Goal: Task Accomplishment & Management: Complete application form

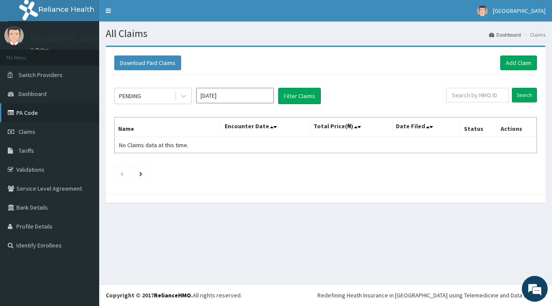
click at [28, 111] on link "PA Code" at bounding box center [49, 112] width 99 height 19
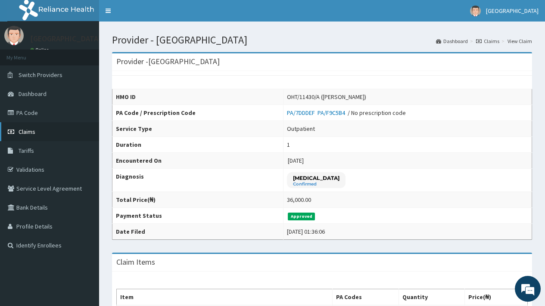
click at [26, 130] on span "Claims" at bounding box center [27, 132] width 17 height 8
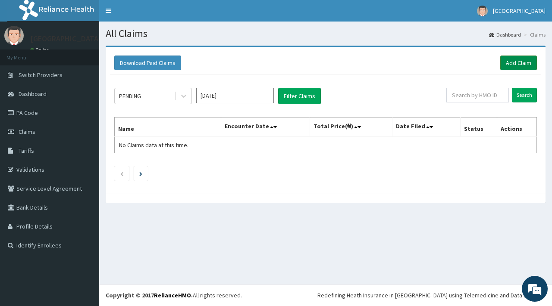
click at [514, 61] on link "Add Claim" at bounding box center [518, 63] width 37 height 15
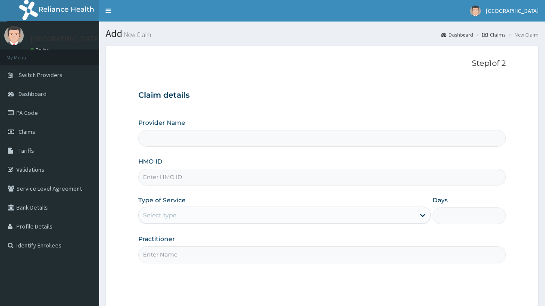
type input "[GEOGRAPHIC_DATA]"
click at [198, 175] on input "HMO ID" at bounding box center [322, 177] width 368 height 17
type input "PEE/10021/B"
click at [188, 215] on div "Select type" at bounding box center [277, 216] width 276 height 14
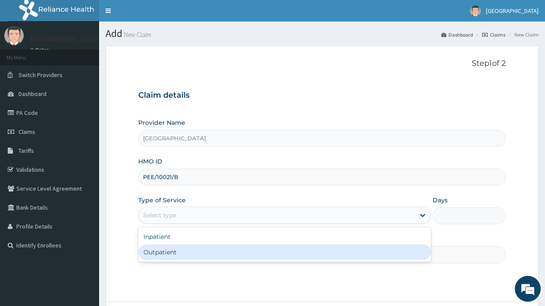
click at [183, 253] on div "Outpatient" at bounding box center [284, 253] width 293 height 16
type input "1"
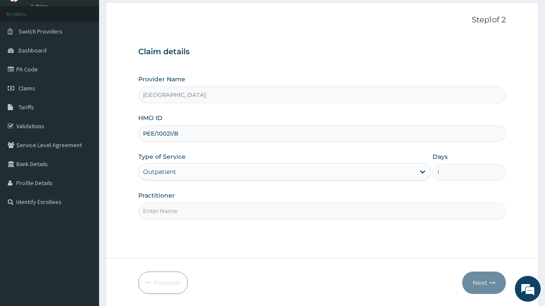
scroll to position [73, 0]
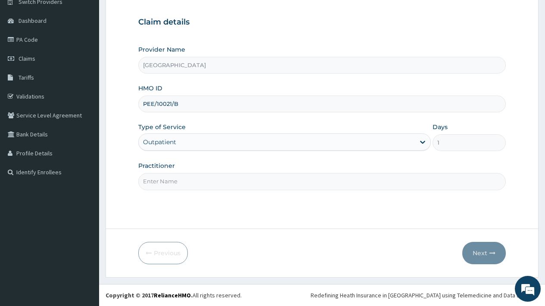
drag, startPoint x: 181, startPoint y: 177, endPoint x: 190, endPoint y: 185, distance: 12.2
click at [181, 178] on input "Practitioner" at bounding box center [322, 181] width 368 height 17
type input "DR OVIE"
click at [482, 251] on button "Next" at bounding box center [484, 253] width 44 height 22
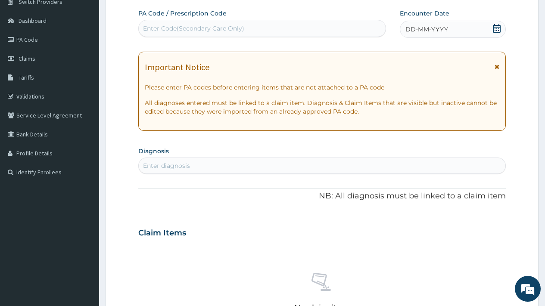
click at [498, 26] on icon at bounding box center [497, 28] width 9 height 9
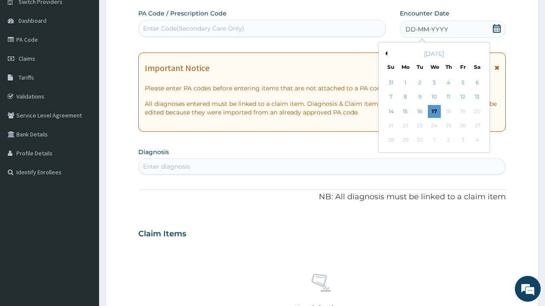
click at [386, 53] on button "Previous Month" at bounding box center [385, 53] width 4 height 4
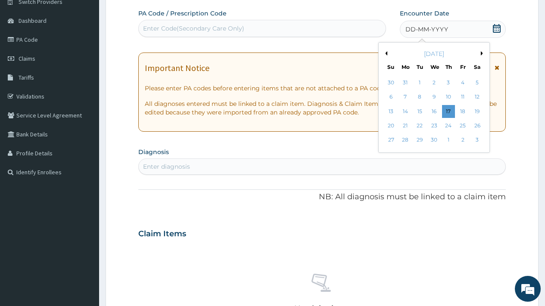
click at [386, 53] on button "Previous Month" at bounding box center [385, 53] width 4 height 4
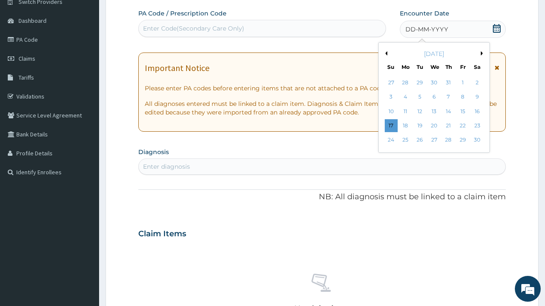
click at [386, 53] on button "Previous Month" at bounding box center [385, 53] width 4 height 4
click at [480, 53] on div "August 2024" at bounding box center [434, 54] width 104 height 9
click at [481, 53] on button "Next Month" at bounding box center [483, 53] width 4 height 4
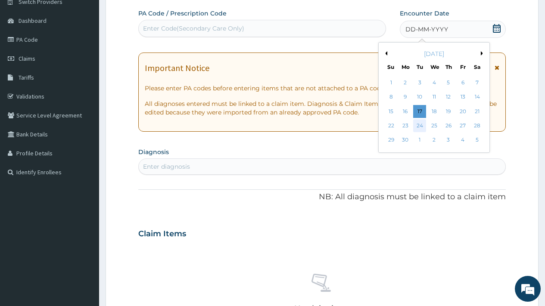
click at [421, 125] on div "24" at bounding box center [419, 125] width 13 height 13
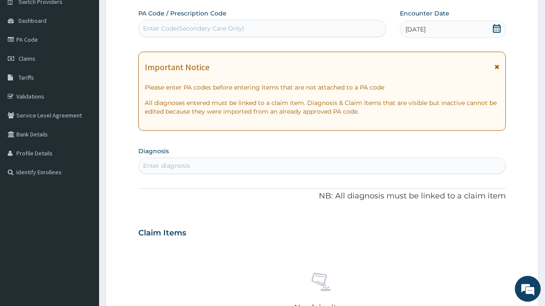
click at [229, 165] on div "Enter diagnosis" at bounding box center [322, 166] width 367 height 14
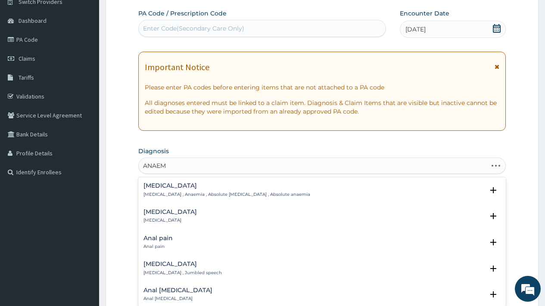
type input "ANAEMI"
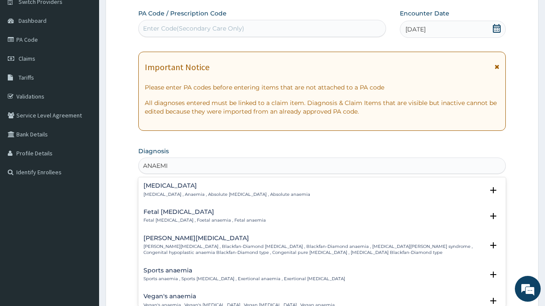
click at [160, 189] on h4 "Anemia" at bounding box center [226, 186] width 167 height 6
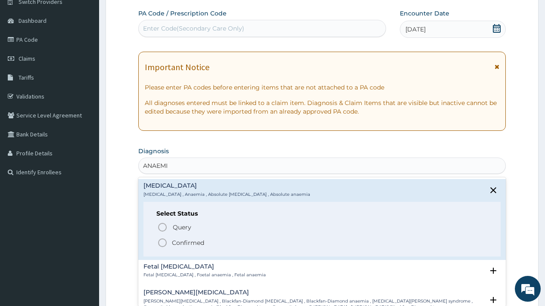
click at [185, 242] on p "Confirmed" at bounding box center [188, 243] width 32 height 9
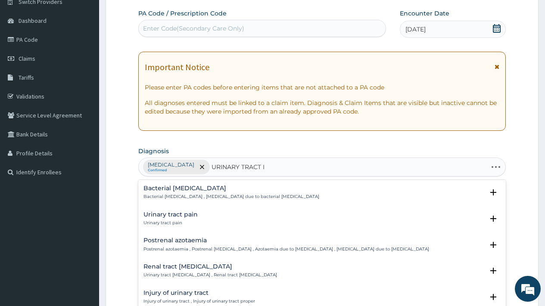
type input "URINARY TRACT IN"
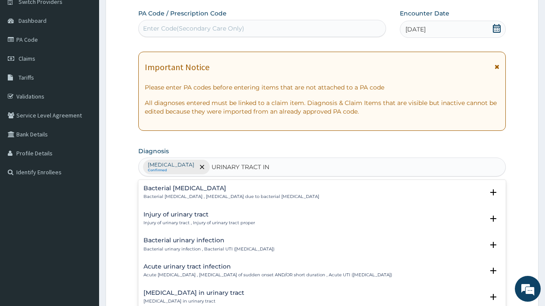
click at [198, 269] on h4 "Acute urinary tract infection" at bounding box center [267, 267] width 249 height 6
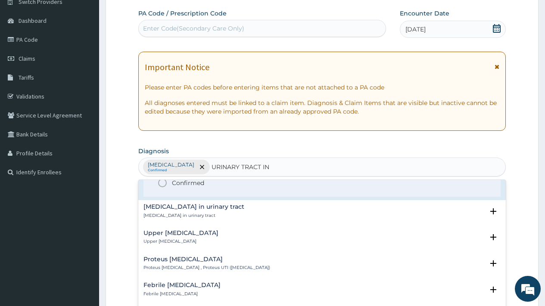
scroll to position [137, 0]
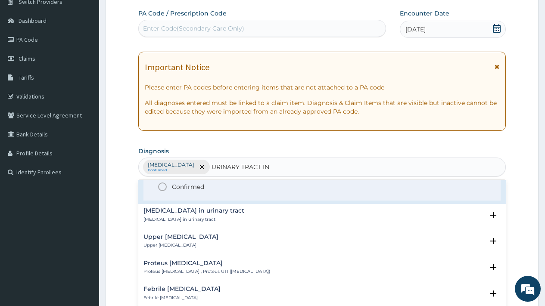
click at [198, 187] on p "Confirmed" at bounding box center [188, 187] width 32 height 9
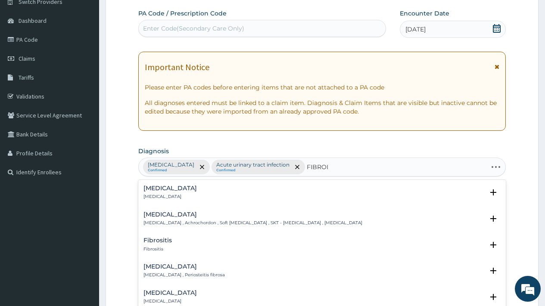
type input "FIBROID"
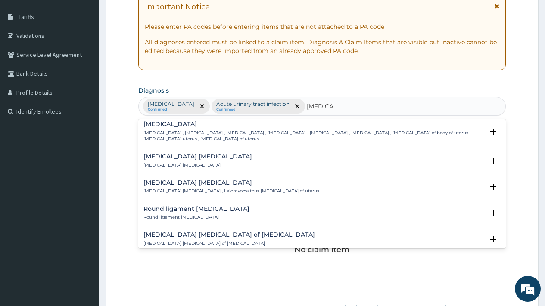
scroll to position [41, 0]
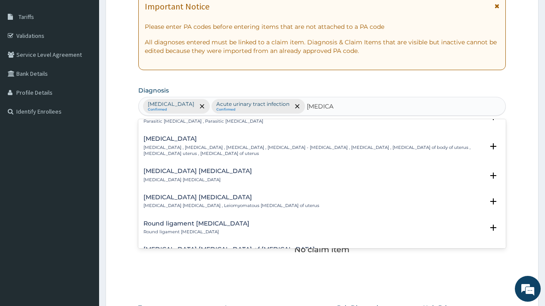
click at [205, 142] on h4 "Uterine leiomyoma" at bounding box center [313, 139] width 340 height 6
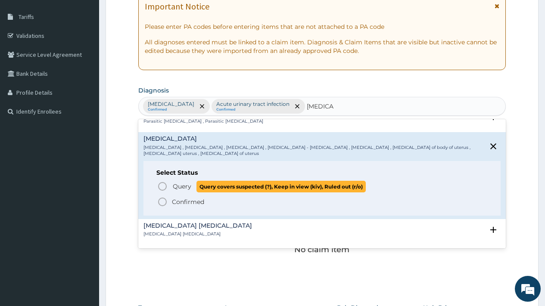
click at [187, 187] on span "Query" at bounding box center [182, 186] width 19 height 9
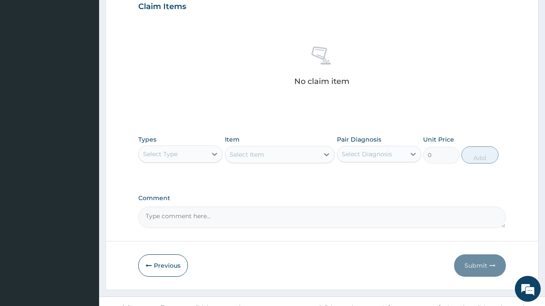
scroll to position [315, 0]
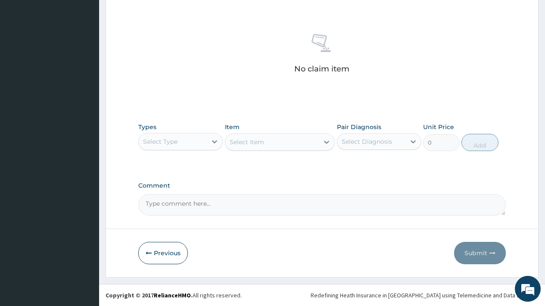
click at [172, 142] on div "Select Type" at bounding box center [160, 141] width 34 height 9
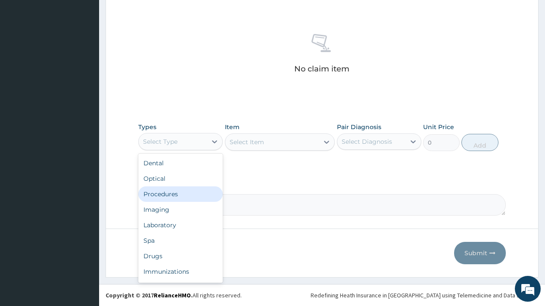
click at [161, 196] on div "Procedures" at bounding box center [180, 195] width 84 height 16
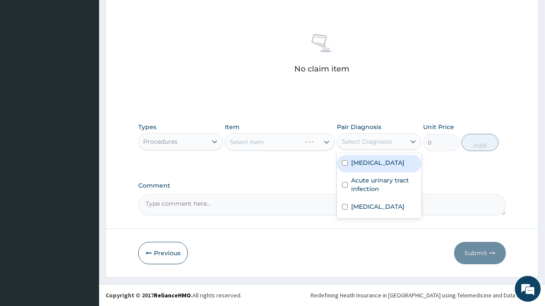
click at [354, 141] on div "Select Diagnosis" at bounding box center [367, 141] width 50 height 9
click at [363, 163] on label "Anemia" at bounding box center [377, 163] width 53 height 9
checkbox input "true"
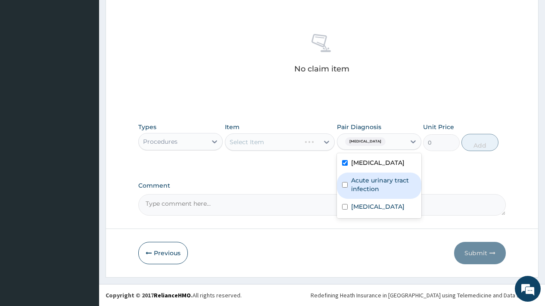
click at [366, 186] on label "Acute urinary tract infection" at bounding box center [383, 184] width 65 height 17
checkbox input "true"
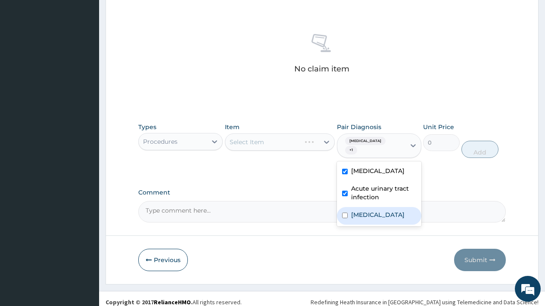
click at [367, 211] on label "Uterine leiomyoma" at bounding box center [377, 215] width 53 height 9
checkbox input "true"
click at [255, 142] on div "Select Item" at bounding box center [247, 142] width 34 height 9
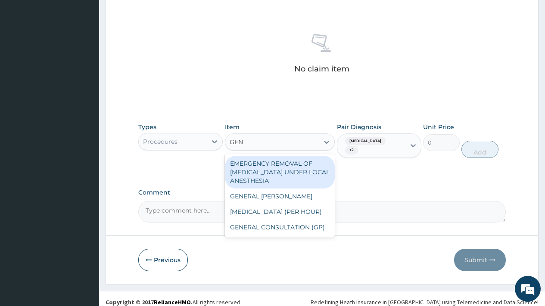
type input "GENE"
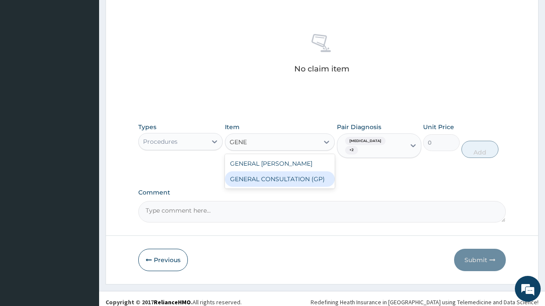
click at [269, 177] on div "GENERAL CONSULTATION (GP)" at bounding box center [280, 179] width 110 height 16
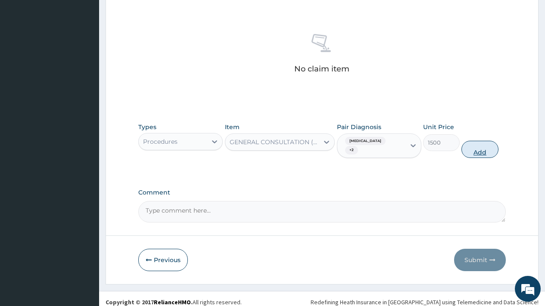
drag, startPoint x: 478, startPoint y: 150, endPoint x: 465, endPoint y: 150, distance: 12.5
click at [477, 150] on button "Add" at bounding box center [479, 149] width 37 height 17
type input "0"
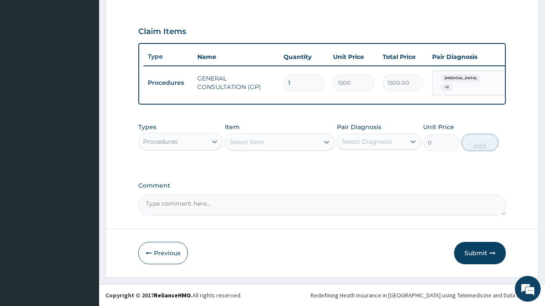
scroll to position [281, 0]
click at [187, 143] on div "Procedures" at bounding box center [173, 142] width 68 height 14
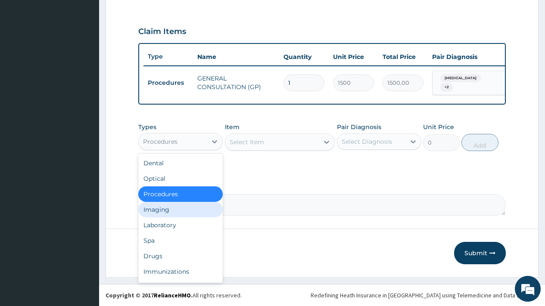
click at [172, 211] on div "Imaging" at bounding box center [180, 210] width 84 height 16
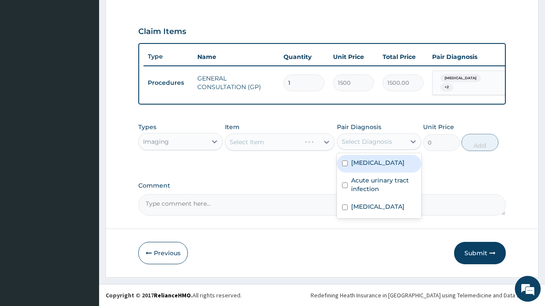
click at [361, 142] on div "Select Diagnosis" at bounding box center [367, 141] width 50 height 9
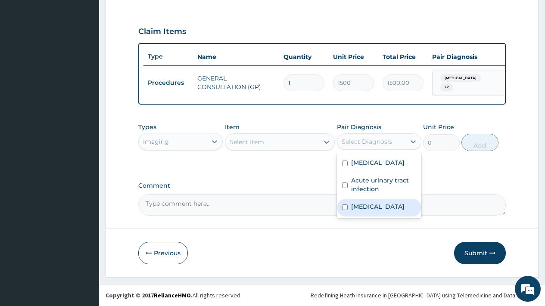
click at [371, 207] on label "Uterine leiomyoma" at bounding box center [377, 207] width 53 height 9
checkbox input "true"
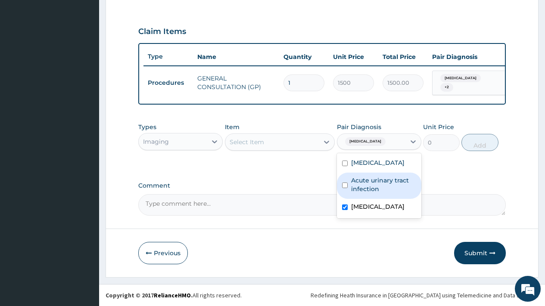
click at [253, 140] on div "Select Item" at bounding box center [247, 142] width 34 height 9
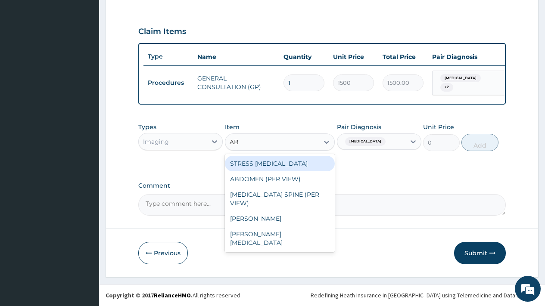
type input "ABD"
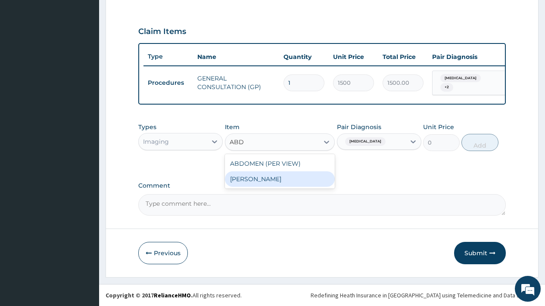
click at [277, 180] on div "ABDOMINO PELVIC" at bounding box center [280, 179] width 110 height 16
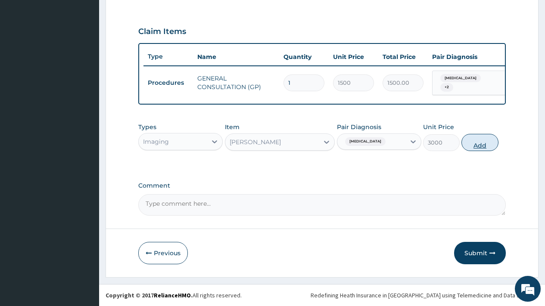
click at [477, 147] on button "Add" at bounding box center [479, 142] width 37 height 17
type input "0"
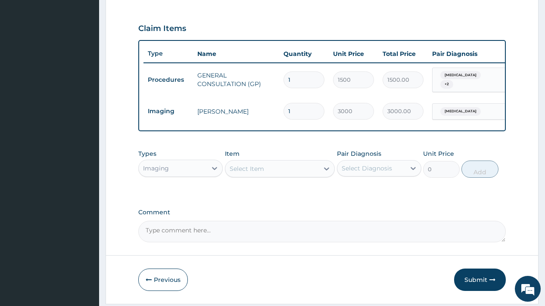
click at [188, 166] on div "Imaging" at bounding box center [173, 169] width 68 height 14
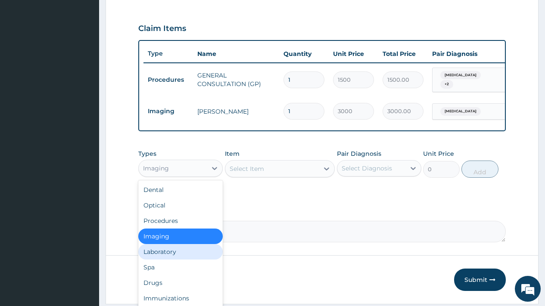
click at [165, 257] on div "Laboratory" at bounding box center [180, 252] width 84 height 16
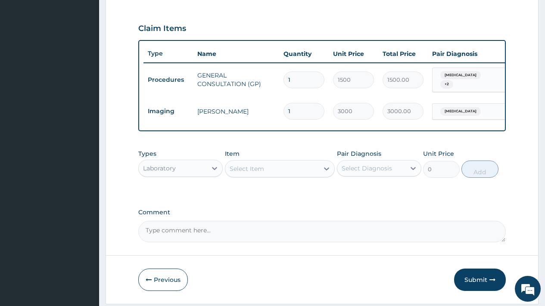
click at [265, 173] on div "Select Item" at bounding box center [272, 169] width 94 height 14
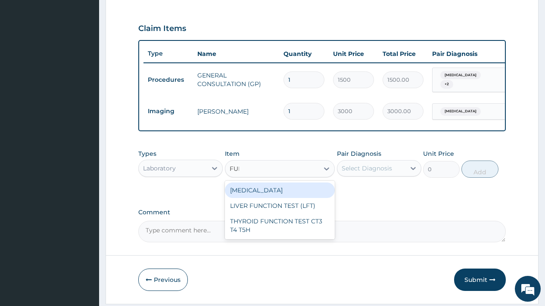
type input "FULL"
click at [298, 194] on div "FULL BLOOD COUNT" at bounding box center [280, 191] width 110 height 16
type input "1500"
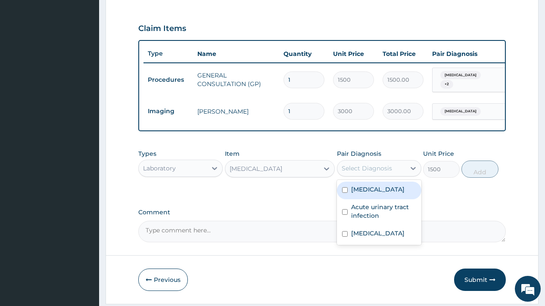
click at [384, 171] on div "Select Diagnosis" at bounding box center [367, 168] width 50 height 9
click at [370, 194] on label "Anemia" at bounding box center [377, 189] width 53 height 9
checkbox input "true"
click at [477, 172] on button "Add" at bounding box center [479, 169] width 37 height 17
type input "0"
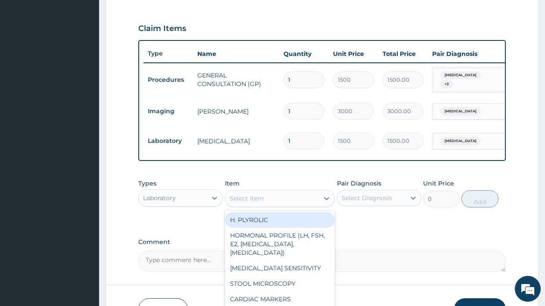
click at [267, 198] on div "Select Item" at bounding box center [272, 199] width 94 height 14
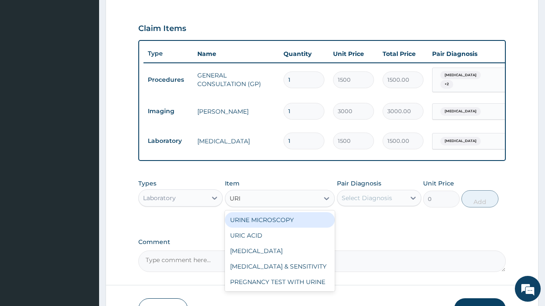
type input "URIN"
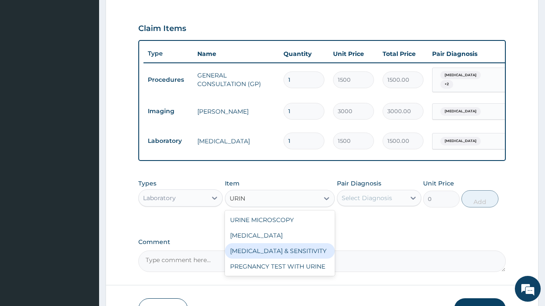
click at [279, 259] on div "URINE CULTURE & SENSITIVITY" at bounding box center [280, 251] width 110 height 16
type input "1500"
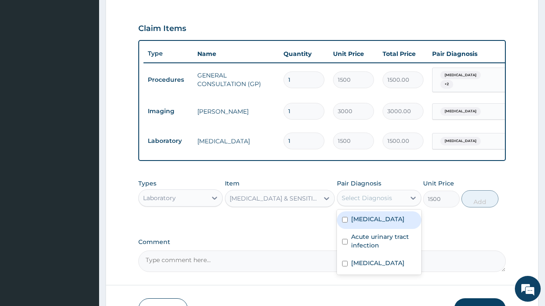
click at [371, 196] on div "Select Diagnosis" at bounding box center [367, 198] width 50 height 9
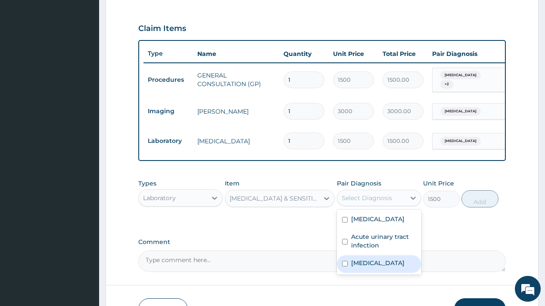
click at [373, 268] on label "Uterine leiomyoma" at bounding box center [377, 263] width 53 height 9
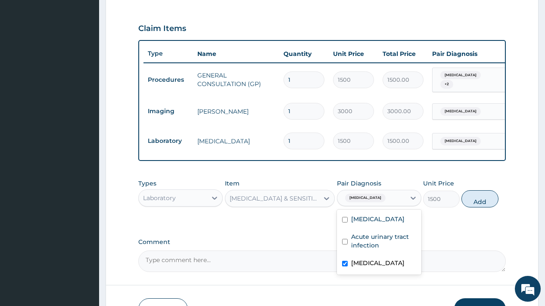
click at [362, 271] on div "Uterine leiomyoma" at bounding box center [379, 265] width 84 height 18
checkbox input "false"
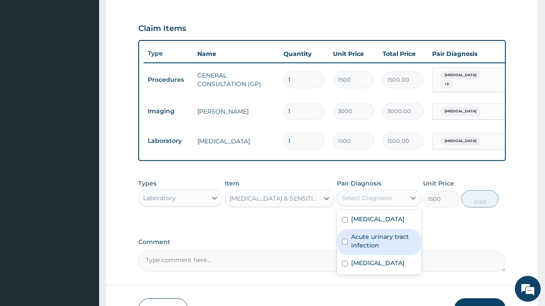
click at [368, 239] on label "Acute urinary tract infection" at bounding box center [383, 241] width 65 height 17
checkbox input "true"
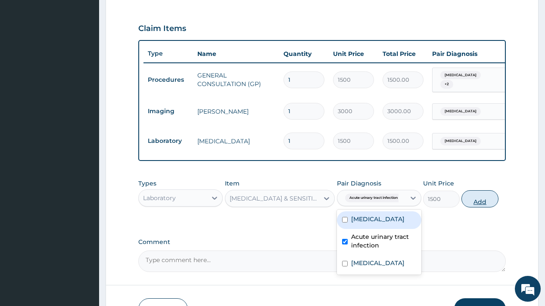
click at [485, 202] on button "Add" at bounding box center [479, 198] width 37 height 17
type input "0"
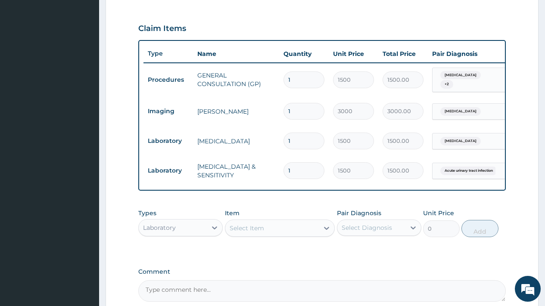
scroll to position [370, 0]
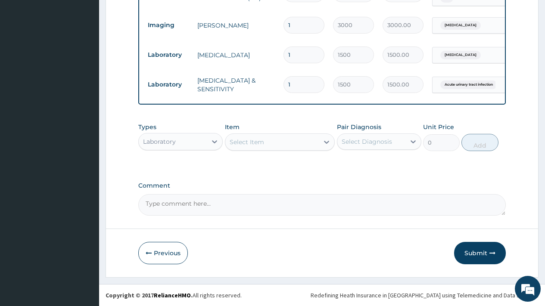
click at [174, 141] on div "Laboratory" at bounding box center [159, 141] width 33 height 9
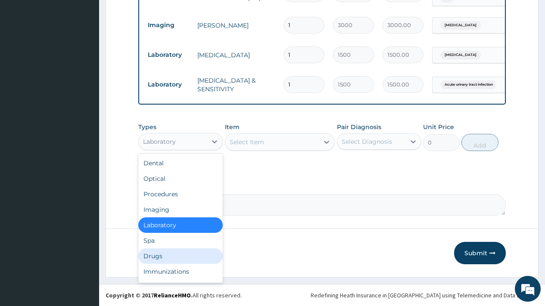
click at [159, 256] on div "Drugs" at bounding box center [180, 257] width 84 height 16
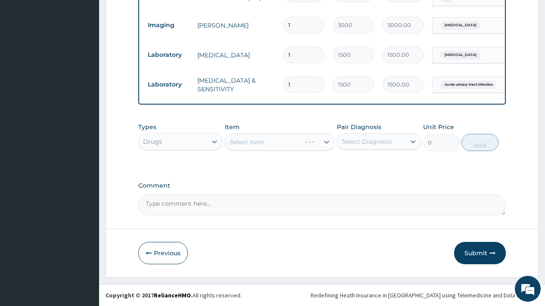
click at [360, 140] on div "Select Diagnosis" at bounding box center [367, 141] width 50 height 9
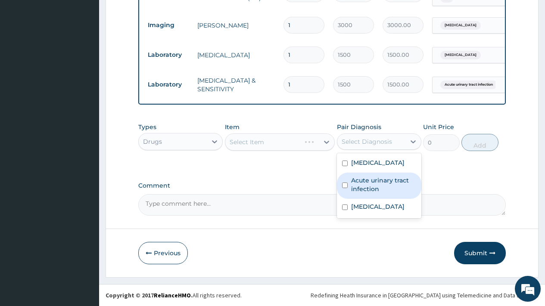
click at [371, 186] on label "Acute urinary tract infection" at bounding box center [383, 184] width 65 height 17
checkbox input "true"
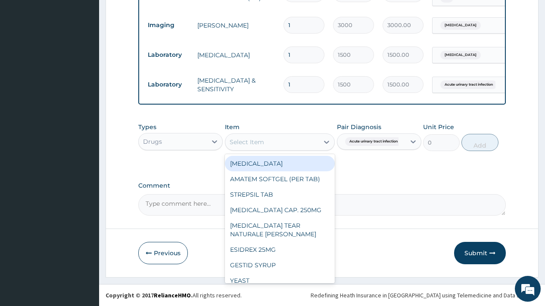
click at [253, 144] on div "Select Item" at bounding box center [247, 142] width 34 height 9
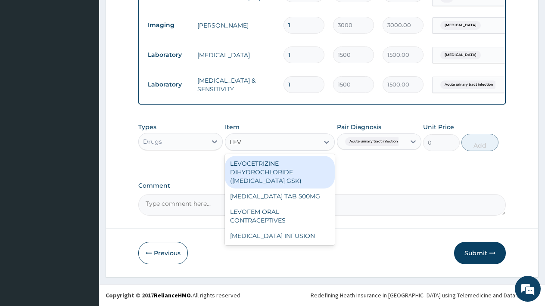
type input "LEVO"
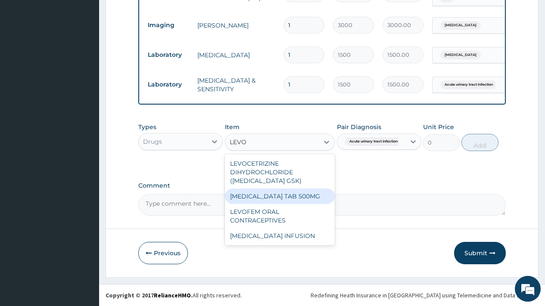
click at [265, 199] on div "[MEDICAL_DATA] TAB 500MG" at bounding box center [280, 197] width 110 height 16
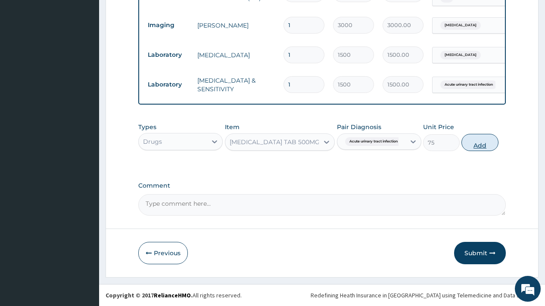
click at [486, 144] on button "Add" at bounding box center [479, 142] width 37 height 17
type input "0"
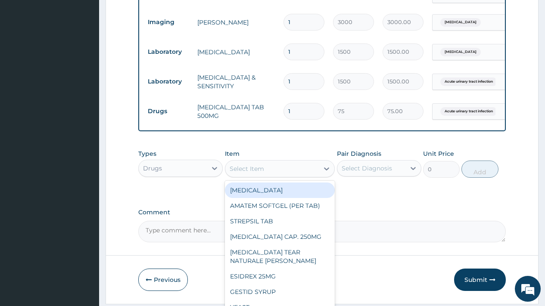
click at [263, 168] on div "Select Item" at bounding box center [247, 169] width 34 height 9
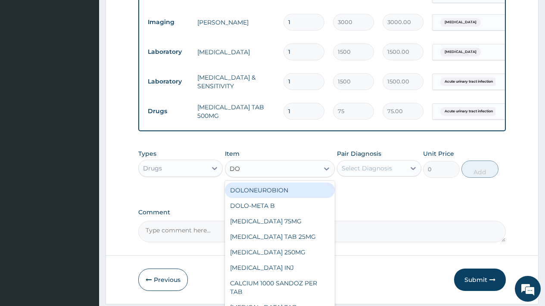
type input "D"
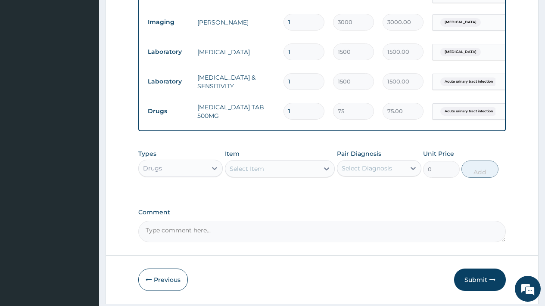
drag, startPoint x: 292, startPoint y: 109, endPoint x: 281, endPoint y: 108, distance: 11.2
click at [281, 108] on td "1" at bounding box center [304, 111] width 50 height 25
type input "5"
type input "375.00"
type input "5"
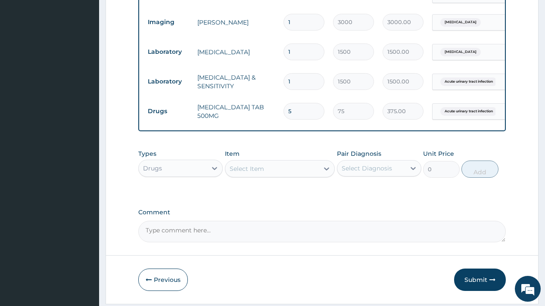
click at [231, 231] on textarea "Comment" at bounding box center [322, 232] width 368 height 22
type textarea "KINDLY ADD DOXYCYCLINE CAPSULE 10MG BD x 5/7"
click at [473, 284] on button "Submit" at bounding box center [480, 280] width 52 height 22
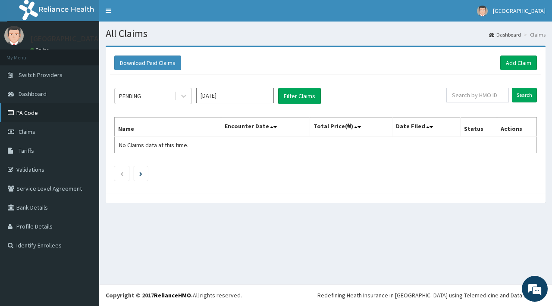
click at [25, 115] on link "PA Code" at bounding box center [49, 112] width 99 height 19
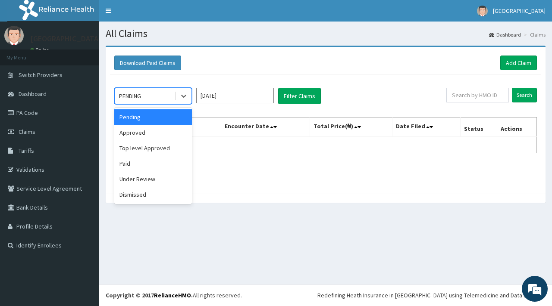
click at [148, 94] on div "PENDING" at bounding box center [145, 96] width 60 height 14
click at [243, 91] on input "[DATE]" at bounding box center [235, 96] width 78 height 16
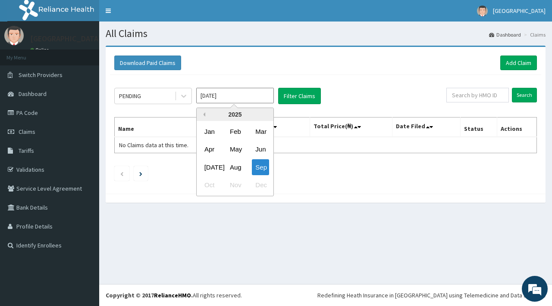
click at [203, 115] on button "Previous Year" at bounding box center [203, 114] width 4 height 4
click at [260, 168] on div "Sep" at bounding box center [260, 167] width 17 height 16
type input "Sep 2024"
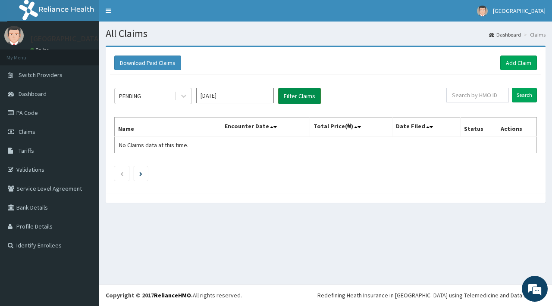
click at [302, 91] on button "Filter Claims" at bounding box center [299, 96] width 43 height 16
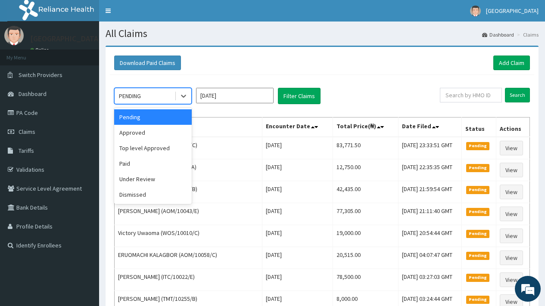
click at [147, 94] on div "PENDING" at bounding box center [145, 96] width 60 height 14
click at [132, 136] on div "Approved" at bounding box center [153, 133] width 78 height 16
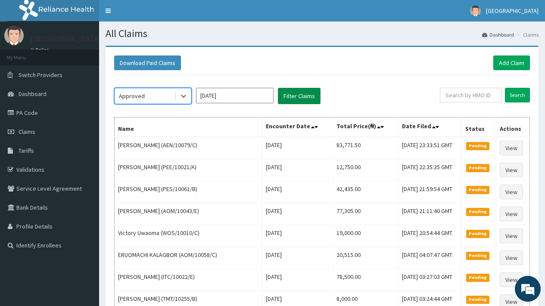
click at [301, 97] on button "Filter Claims" at bounding box center [299, 96] width 43 height 16
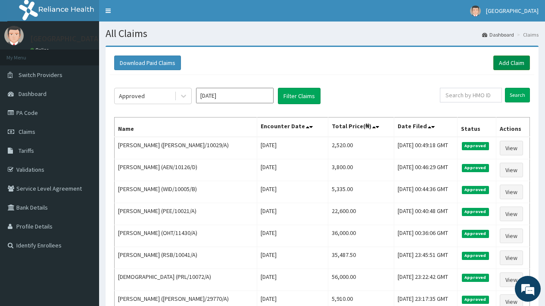
click at [510, 62] on link "Add Claim" at bounding box center [511, 63] width 37 height 15
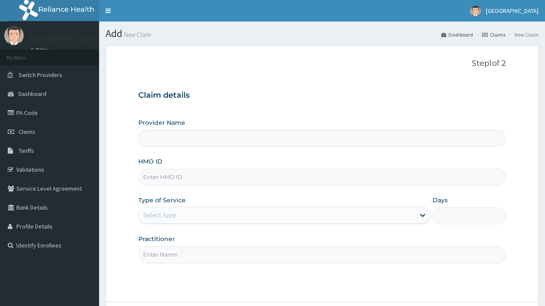
click at [183, 173] on input "HMO ID" at bounding box center [322, 177] width 368 height 17
type input "[GEOGRAPHIC_DATA]"
type input "RSM/10038/A"
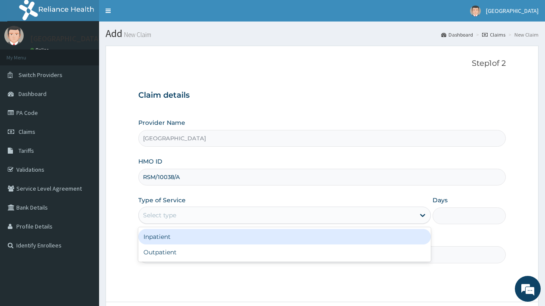
drag, startPoint x: 199, startPoint y: 217, endPoint x: 190, endPoint y: 228, distance: 14.7
click at [197, 218] on div "Select type" at bounding box center [277, 216] width 276 height 14
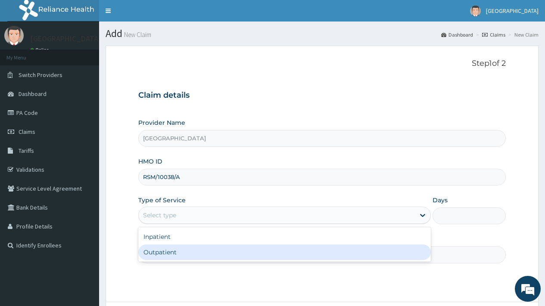
click at [164, 254] on div "Outpatient" at bounding box center [284, 253] width 293 height 16
type input "1"
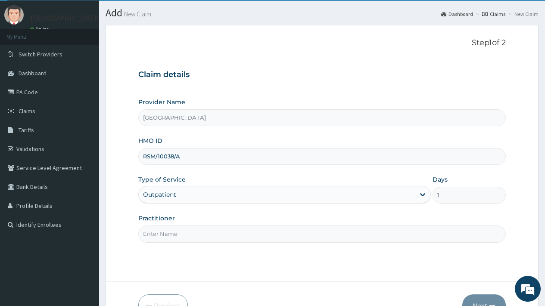
scroll to position [73, 0]
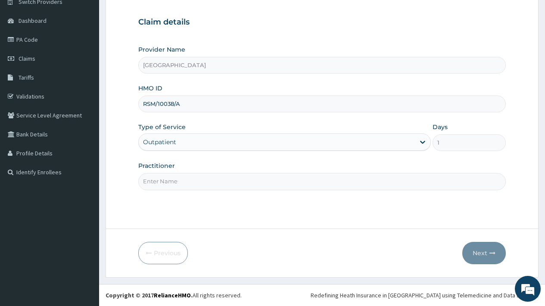
click at [176, 181] on input "Practitioner" at bounding box center [322, 181] width 368 height 17
type input "DR OVIE"
click at [483, 252] on button "Next" at bounding box center [484, 253] width 44 height 22
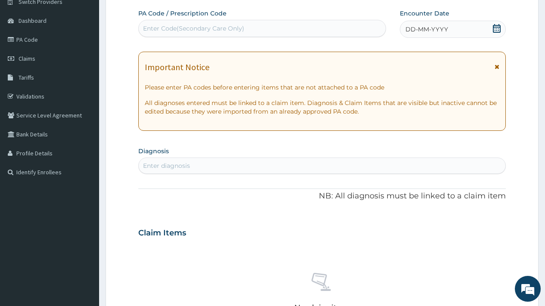
click at [493, 28] on icon at bounding box center [497, 28] width 9 height 9
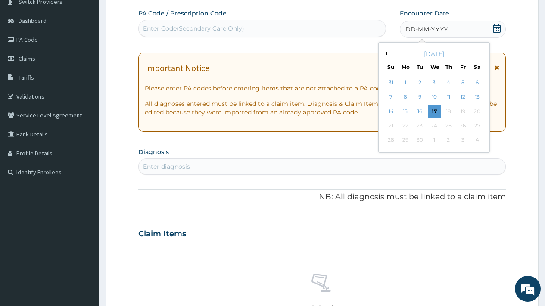
click at [387, 53] on div "September 2025" at bounding box center [434, 54] width 104 height 9
click at [386, 54] on button "Previous Month" at bounding box center [385, 53] width 4 height 4
click at [386, 55] on button "Previous Month" at bounding box center [385, 53] width 4 height 4
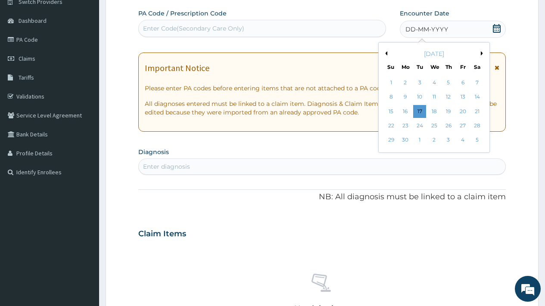
click at [386, 55] on button "Previous Month" at bounding box center [385, 53] width 4 height 4
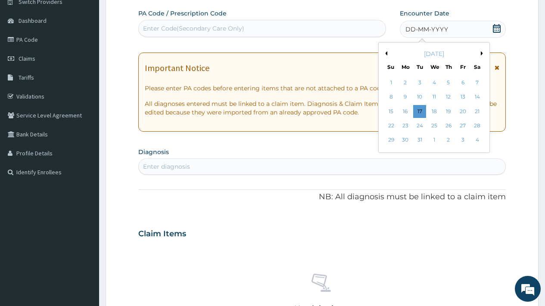
click at [386, 55] on button "Previous Month" at bounding box center [385, 53] width 4 height 4
click at [422, 125] on div "24" at bounding box center [419, 125] width 13 height 13
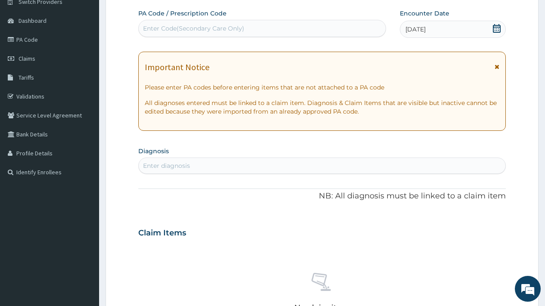
click at [198, 164] on div "Enter diagnosis" at bounding box center [322, 166] width 367 height 14
type input "MALAR"
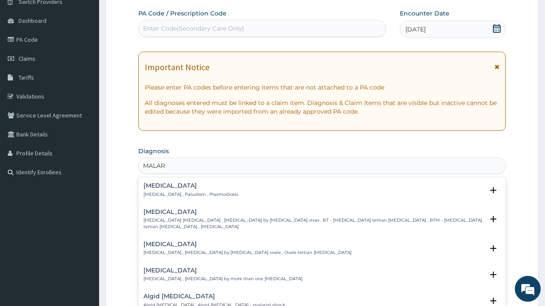
click at [158, 187] on h4 "[MEDICAL_DATA]" at bounding box center [190, 186] width 95 height 6
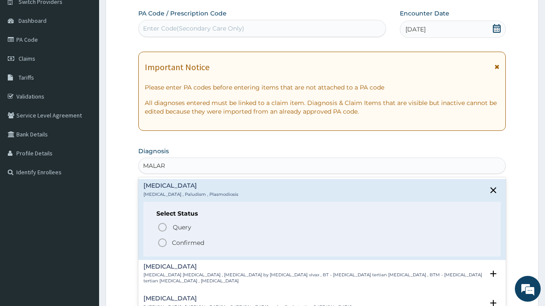
drag, startPoint x: 184, startPoint y: 240, endPoint x: 184, endPoint y: 233, distance: 7.8
click at [185, 240] on p "Confirmed" at bounding box center [188, 243] width 32 height 9
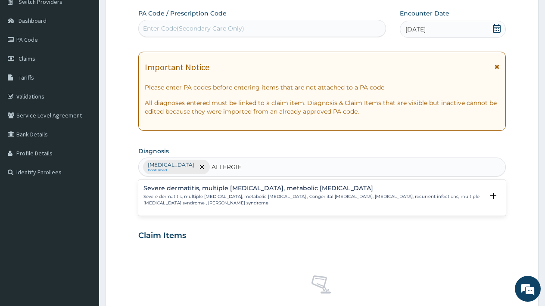
type input "ALLERGI"
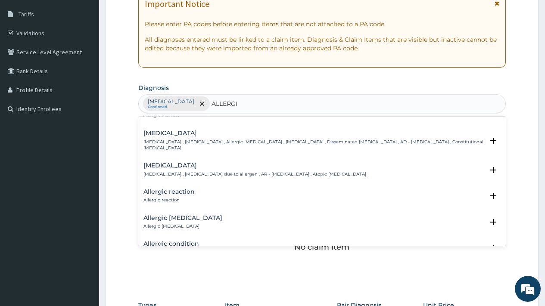
scroll to position [294, 0]
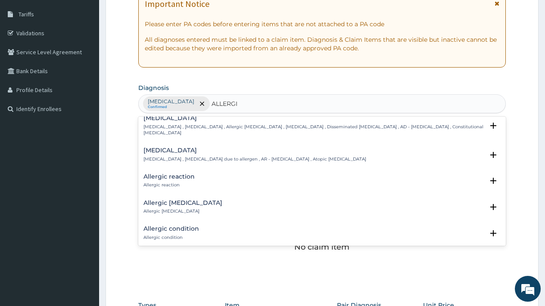
click at [165, 174] on h4 "Allergic reaction" at bounding box center [168, 177] width 51 height 6
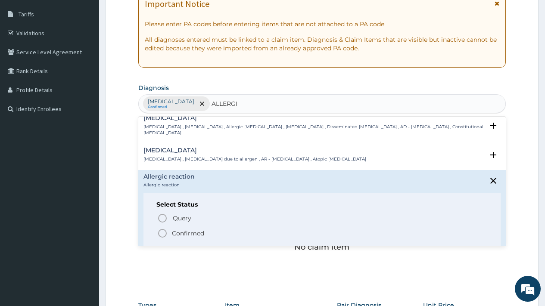
click at [184, 229] on p "Confirmed" at bounding box center [188, 233] width 32 height 9
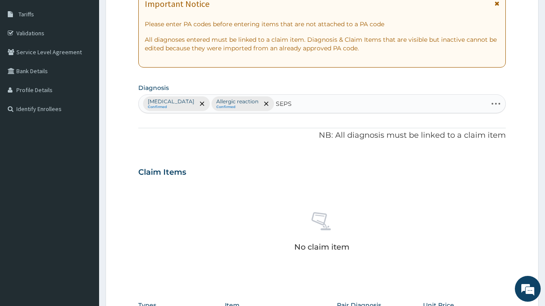
type input "SEPSI"
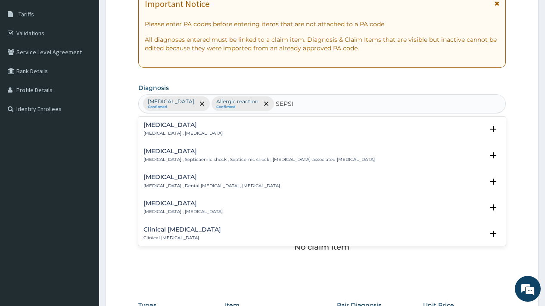
click at [155, 125] on h4 "Sepsis" at bounding box center [182, 125] width 79 height 6
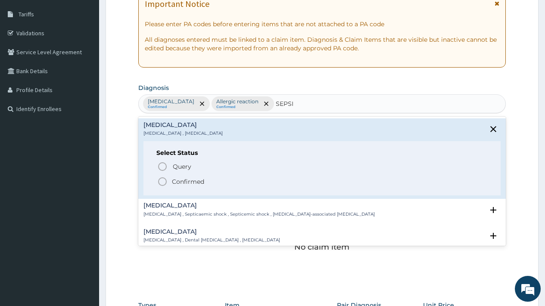
click at [183, 182] on p "Confirmed" at bounding box center [188, 182] width 32 height 9
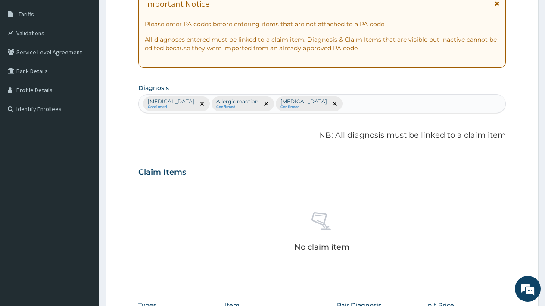
scroll to position [315, 0]
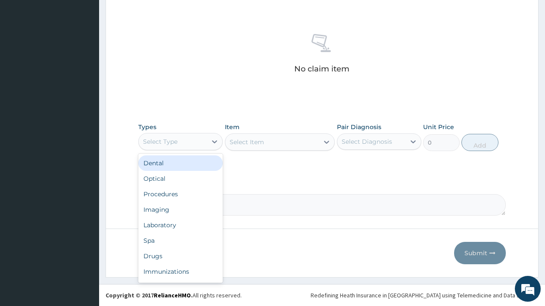
click at [169, 143] on div "Select Type" at bounding box center [160, 141] width 34 height 9
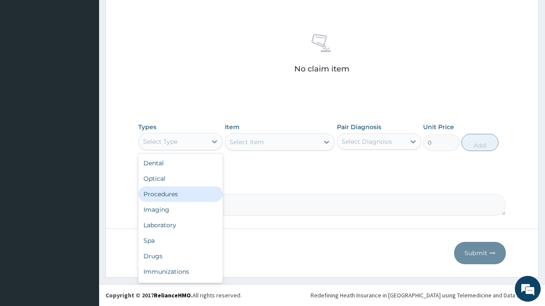
click at [165, 194] on div "Procedures" at bounding box center [180, 195] width 84 height 16
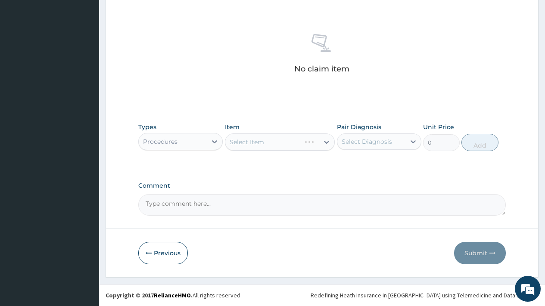
click at [370, 139] on div "Select Diagnosis" at bounding box center [367, 141] width 50 height 9
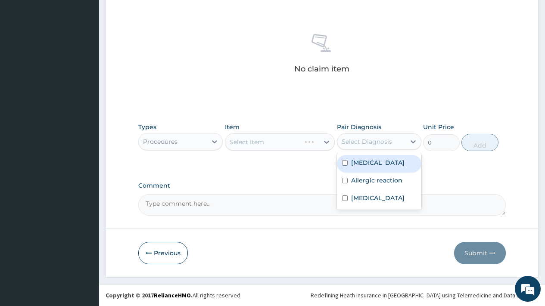
drag, startPoint x: 372, startPoint y: 160, endPoint x: 373, endPoint y: 170, distance: 10.4
click at [372, 160] on label "[MEDICAL_DATA]" at bounding box center [377, 163] width 53 height 9
checkbox input "true"
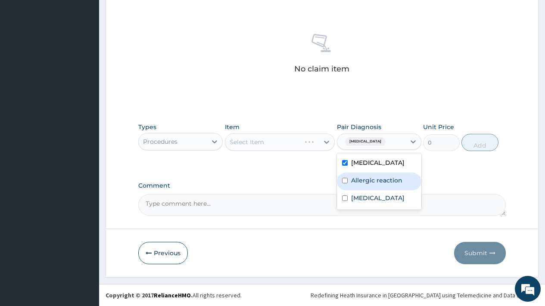
click at [373, 181] on label "Allergic reaction" at bounding box center [376, 180] width 51 height 9
checkbox input "true"
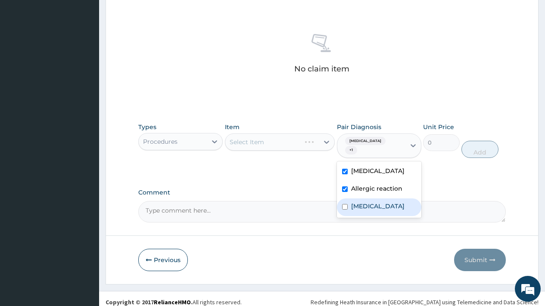
click at [371, 199] on div "[MEDICAL_DATA]" at bounding box center [379, 208] width 84 height 18
checkbox input "true"
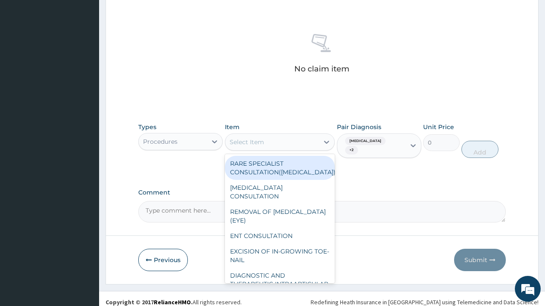
click at [277, 141] on div "Select Item" at bounding box center [272, 142] width 94 height 14
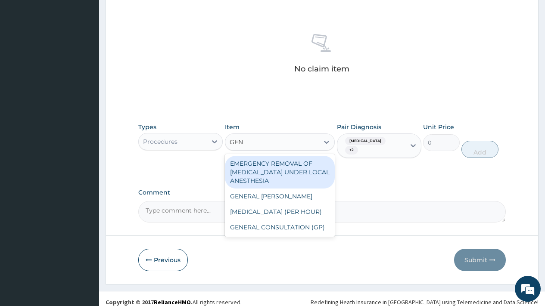
type input "GENE"
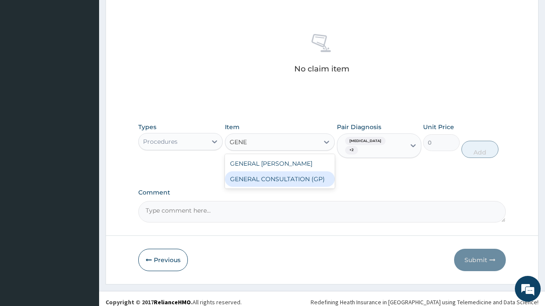
click at [283, 179] on div "GENERAL CONSULTATION (GP)" at bounding box center [280, 179] width 110 height 16
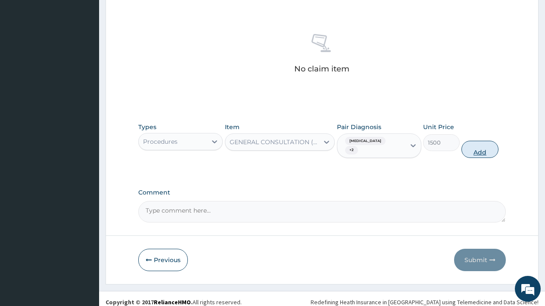
click at [477, 147] on button "Add" at bounding box center [479, 149] width 37 height 17
type input "0"
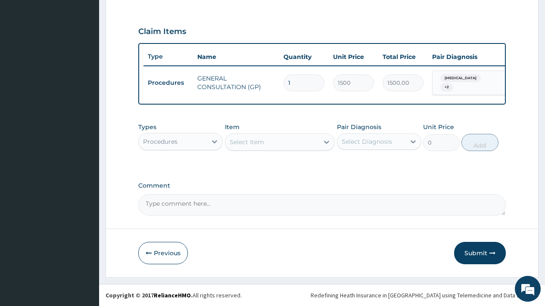
scroll to position [281, 0]
click at [187, 138] on div "Procedures" at bounding box center [173, 142] width 68 height 14
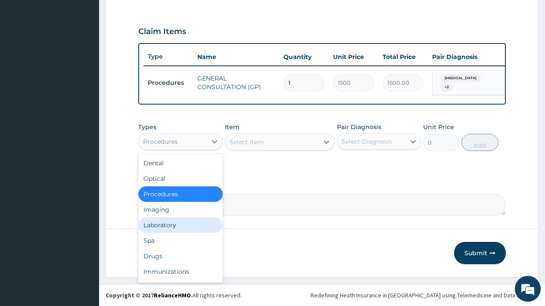
click at [164, 224] on div "Laboratory" at bounding box center [180, 226] width 84 height 16
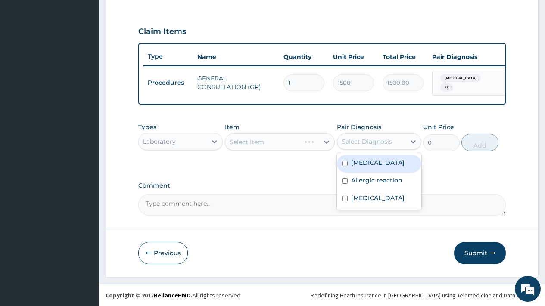
click at [372, 141] on div "Select Diagnosis" at bounding box center [367, 141] width 50 height 9
click at [371, 163] on label "Malaria" at bounding box center [377, 163] width 53 height 9
checkbox input "true"
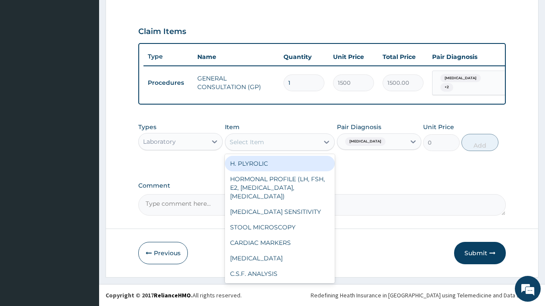
click at [265, 144] on div "Select Item" at bounding box center [272, 142] width 94 height 14
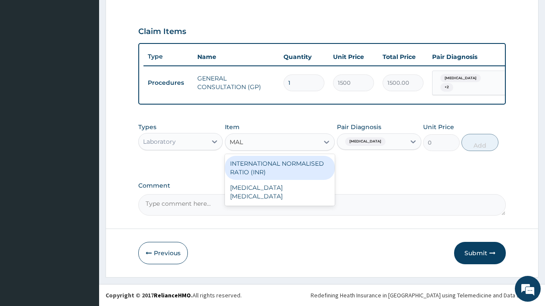
type input "MALA"
click at [295, 167] on div "MALARIA PARASITE" at bounding box center [280, 168] width 110 height 24
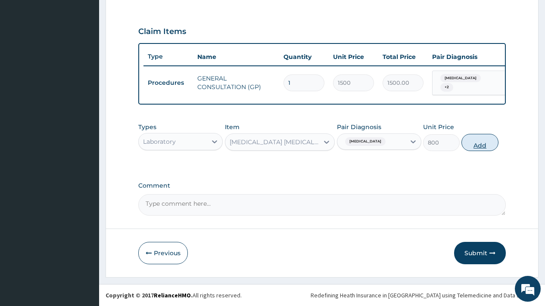
click at [486, 145] on button "Add" at bounding box center [479, 142] width 37 height 17
type input "0"
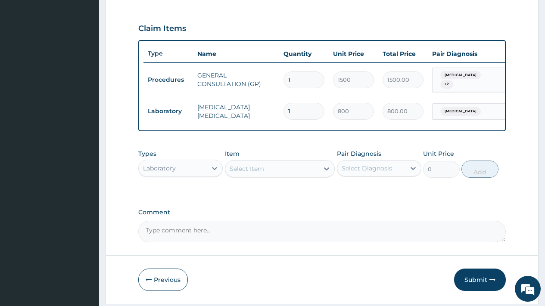
click at [273, 172] on div "Select Item" at bounding box center [272, 169] width 94 height 14
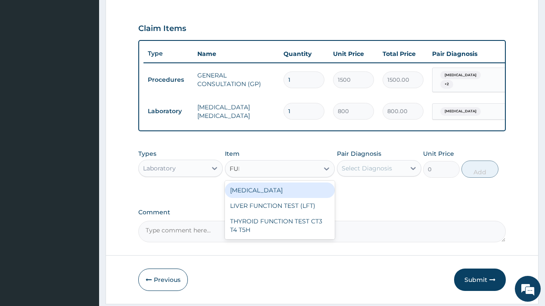
type input "FULL"
click at [271, 192] on div "FULL BLOOD COUNT" at bounding box center [280, 191] width 110 height 16
type input "1500"
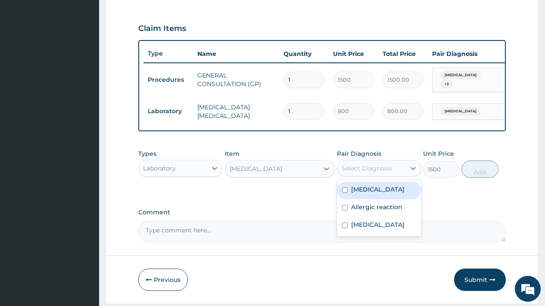
click at [386, 168] on div "Select Diagnosis" at bounding box center [367, 168] width 50 height 9
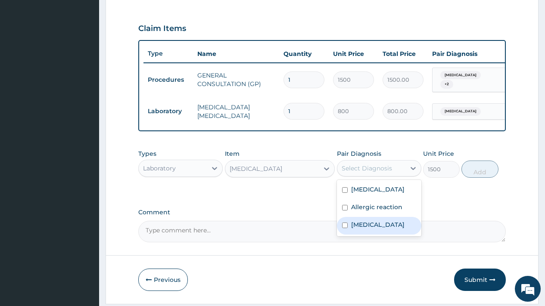
click at [366, 229] on label "Sepsis" at bounding box center [377, 225] width 53 height 9
checkbox input "true"
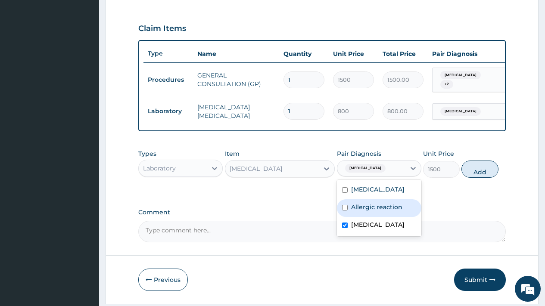
click at [476, 172] on button "Add" at bounding box center [479, 169] width 37 height 17
type input "0"
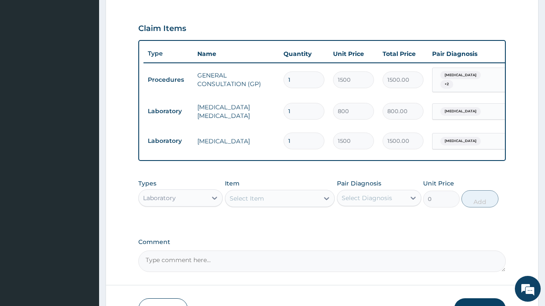
click at [186, 200] on div "Laboratory" at bounding box center [173, 198] width 68 height 14
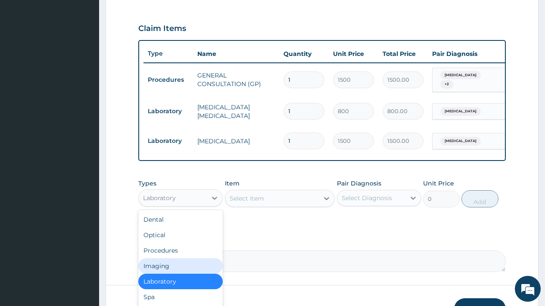
scroll to position [29, 0]
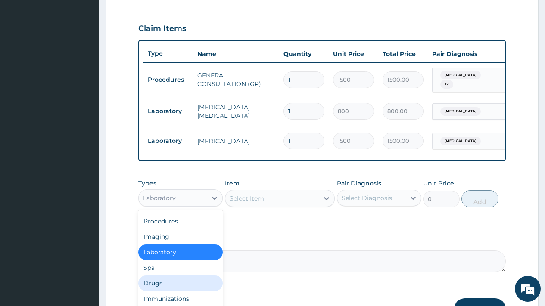
click at [159, 285] on div "Drugs" at bounding box center [180, 284] width 84 height 16
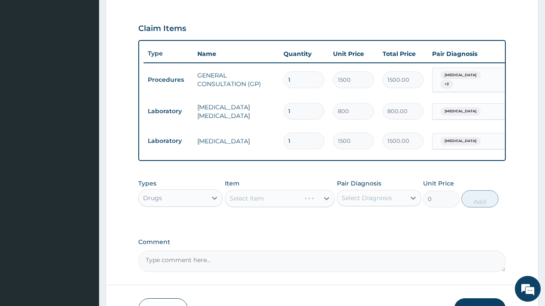
scroll to position [340, 0]
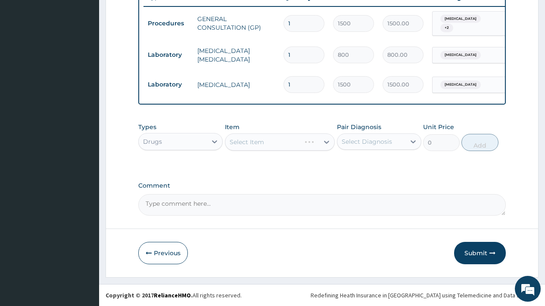
click at [374, 142] on div "Select Diagnosis" at bounding box center [367, 141] width 50 height 9
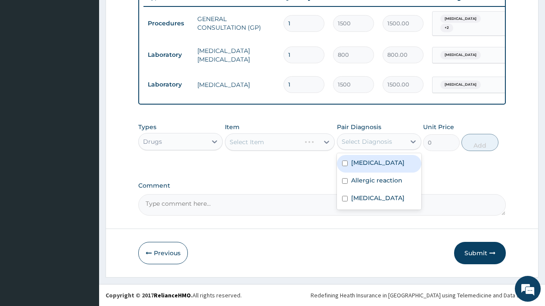
click at [367, 163] on label "Malaria" at bounding box center [377, 163] width 53 height 9
checkbox input "true"
click at [274, 141] on div "Select Item" at bounding box center [272, 142] width 94 height 14
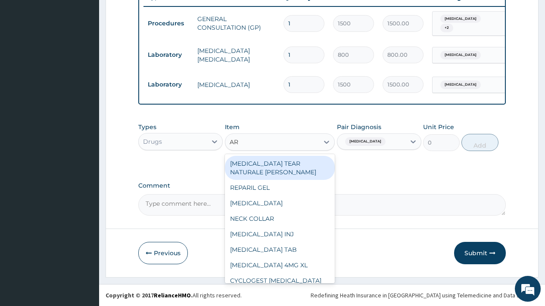
type input "ART"
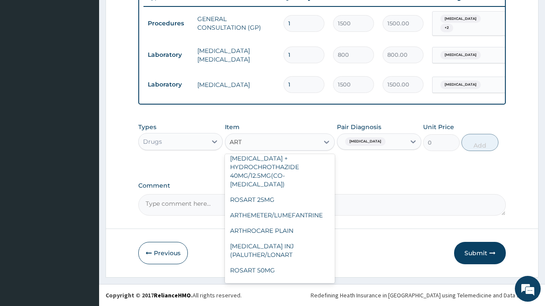
scroll to position [19, 0]
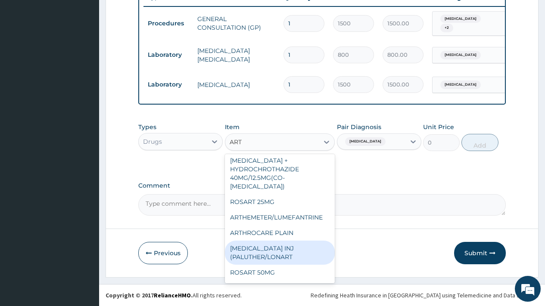
click at [274, 242] on div "ARTEMETHER INJ (PALUTHER/LONART" at bounding box center [280, 253] width 110 height 24
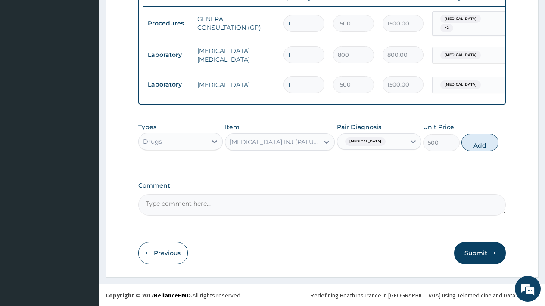
click at [482, 144] on button "Add" at bounding box center [479, 142] width 37 height 17
type input "0"
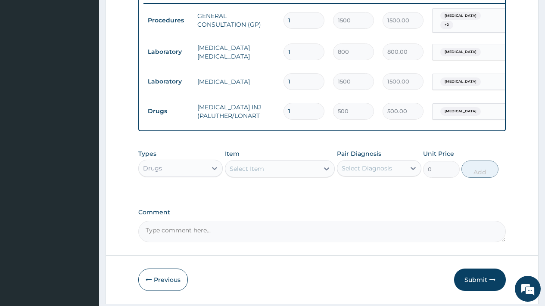
click at [264, 170] on div "Select Item" at bounding box center [272, 169] width 94 height 14
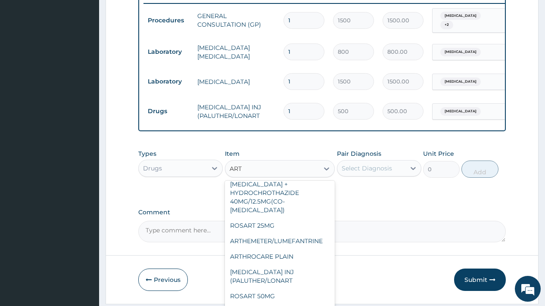
scroll to position [9, 0]
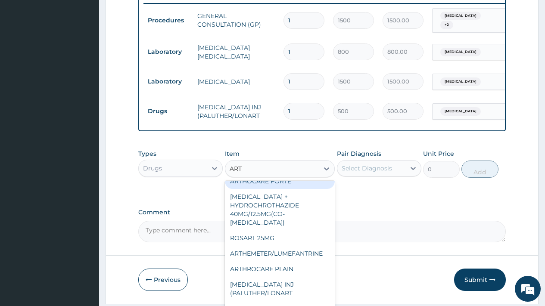
type input "ART"
click at [357, 171] on div "Select Diagnosis" at bounding box center [367, 168] width 50 height 9
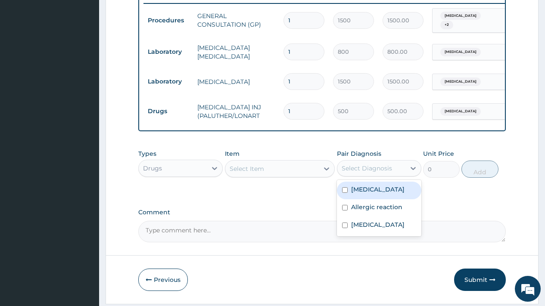
click at [259, 172] on div "Select Item" at bounding box center [247, 169] width 34 height 9
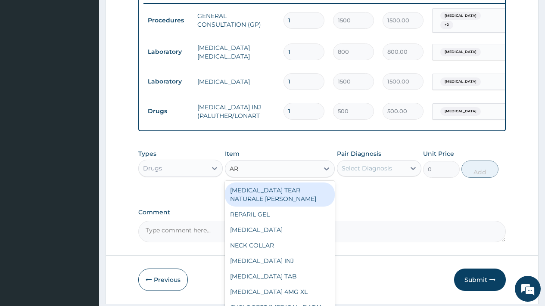
type input "ART"
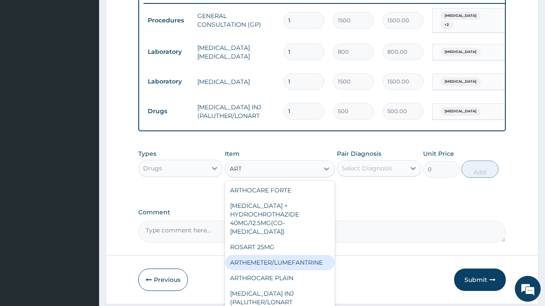
click at [278, 259] on div "ARTHEMETER/LUMEFANTRINE" at bounding box center [280, 263] width 110 height 16
type input "37.5"
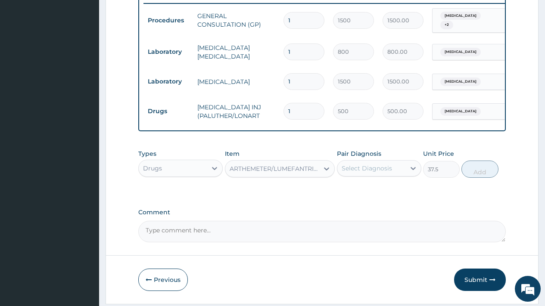
click at [370, 169] on div "Select Diagnosis" at bounding box center [367, 168] width 50 height 9
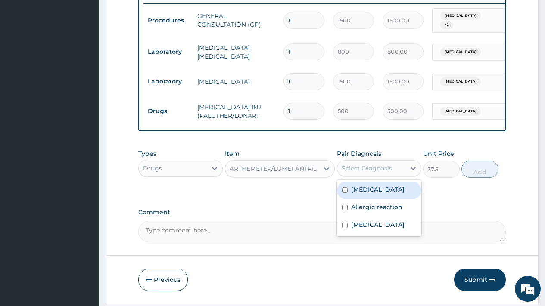
click at [372, 194] on label "Malaria" at bounding box center [377, 189] width 53 height 9
checkbox input "true"
click at [484, 175] on button "Add" at bounding box center [479, 169] width 37 height 17
type input "0"
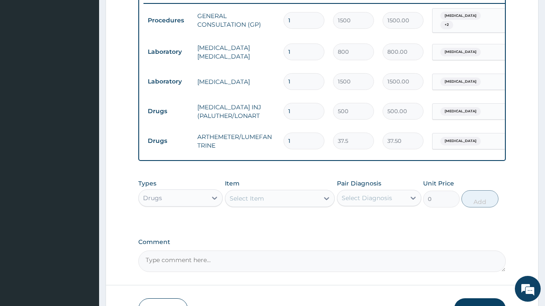
click at [265, 200] on div "Select Item" at bounding box center [272, 199] width 94 height 14
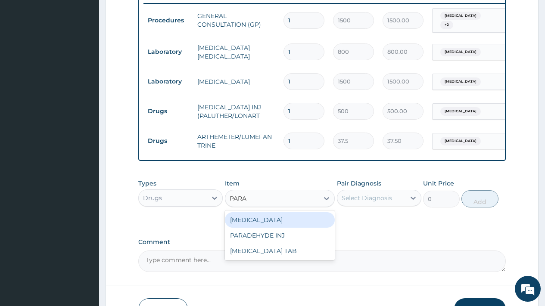
type input "PARAC"
click at [279, 225] on div "PARACETAMOL TAB" at bounding box center [280, 220] width 110 height 16
type input "7.5"
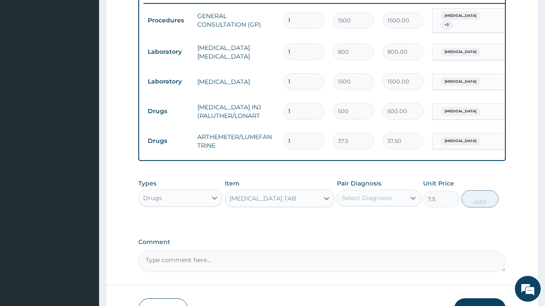
click at [360, 203] on div "Select Diagnosis" at bounding box center [367, 198] width 50 height 9
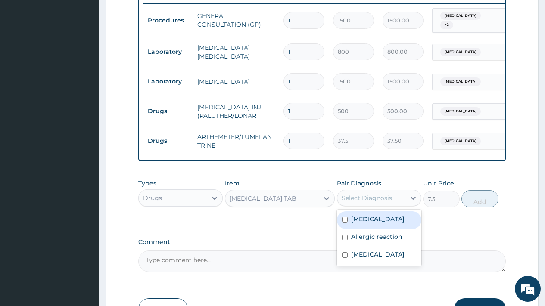
click at [365, 224] on label "Malaria" at bounding box center [377, 219] width 53 height 9
checkbox input "true"
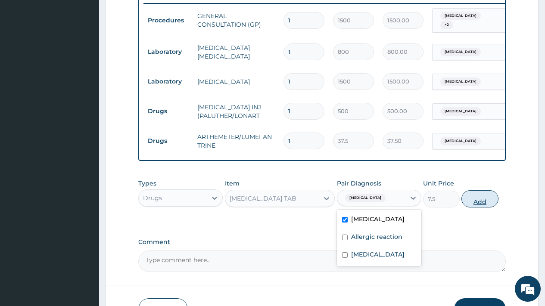
click at [485, 202] on button "Add" at bounding box center [479, 198] width 37 height 17
type input "0"
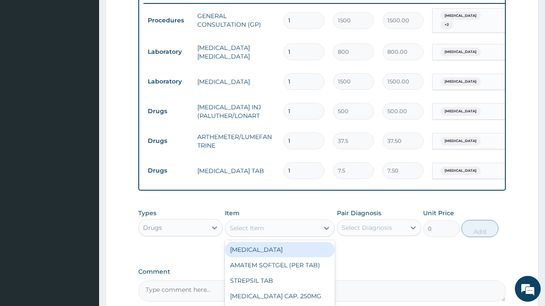
click at [262, 232] on div "Select Item" at bounding box center [247, 228] width 34 height 9
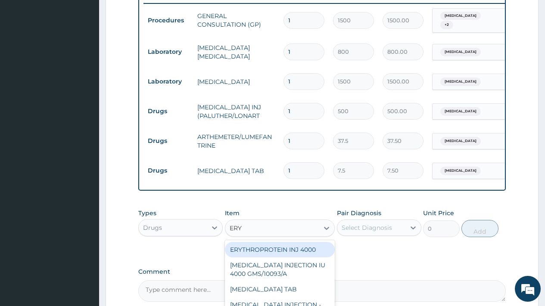
type input "ERYT"
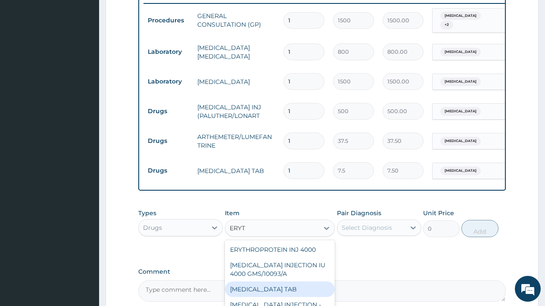
click at [277, 292] on div "ERYTHROMYCIN TAB" at bounding box center [280, 290] width 110 height 16
type input "32.5"
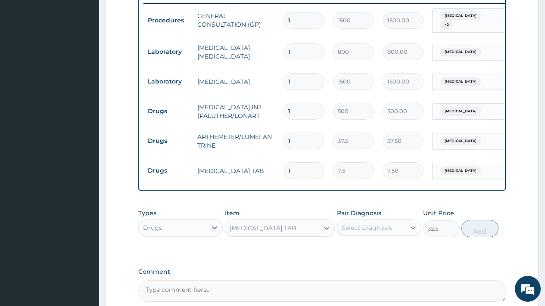
click at [382, 228] on div "Select Diagnosis" at bounding box center [367, 228] width 50 height 9
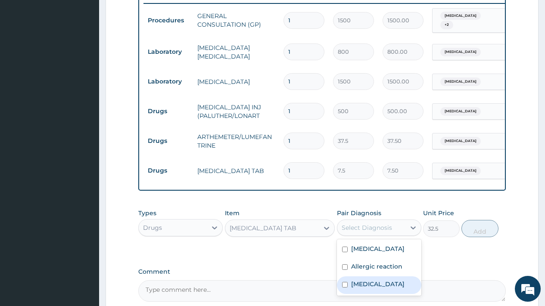
click at [361, 289] on label "Sepsis" at bounding box center [377, 284] width 53 height 9
checkbox input "true"
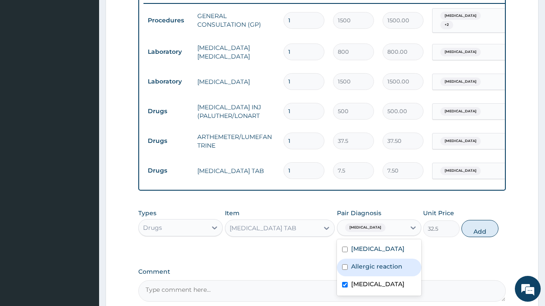
click at [376, 265] on div "Allergic reaction" at bounding box center [379, 268] width 84 height 18
checkbox input "true"
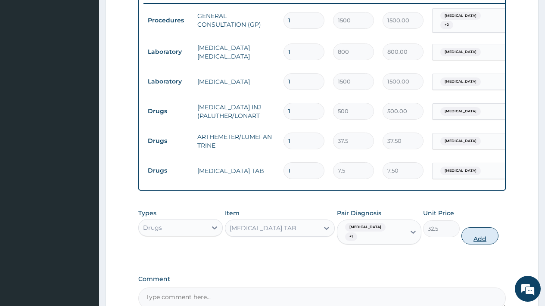
click at [481, 233] on button "Add" at bounding box center [479, 236] width 37 height 17
type input "0"
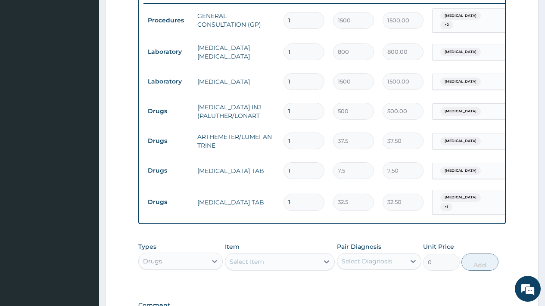
click at [247, 258] on div "Select Item" at bounding box center [247, 262] width 34 height 9
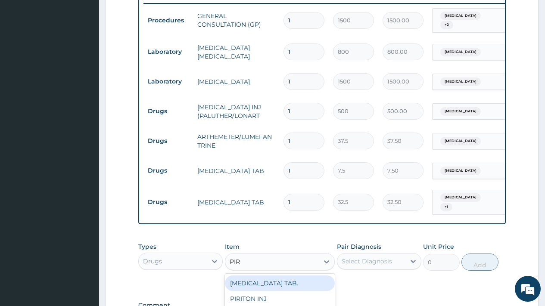
type input "PIRI"
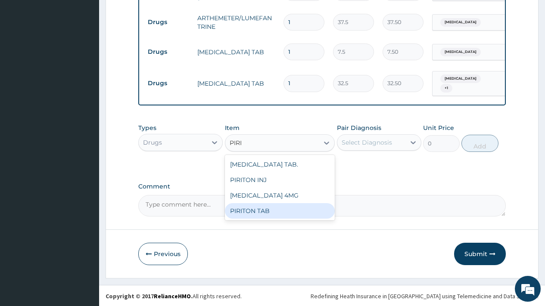
click at [257, 211] on div "PIRITON TAB" at bounding box center [280, 211] width 110 height 16
type input "11"
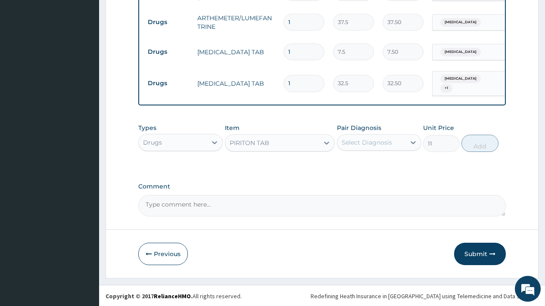
click at [365, 146] on div "Select Diagnosis" at bounding box center [367, 142] width 50 height 9
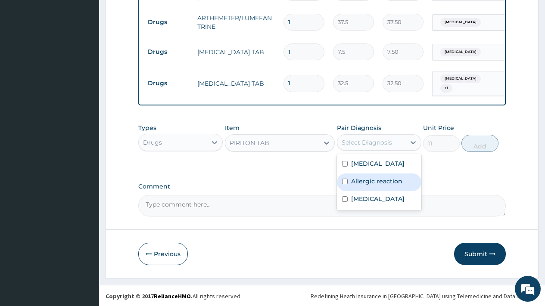
click at [369, 177] on label "Allergic reaction" at bounding box center [376, 181] width 51 height 9
checkbox input "true"
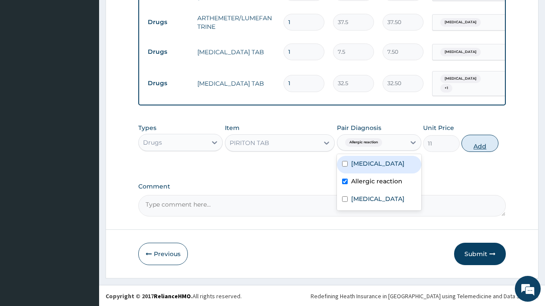
click at [480, 144] on button "Add" at bounding box center [479, 143] width 37 height 17
type input "0"
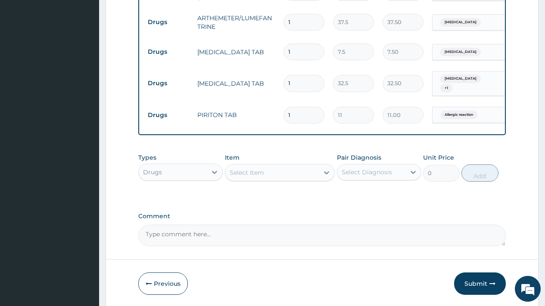
type input "15"
type input "165.00"
type input "15"
click at [311, 80] on input "1" at bounding box center [304, 83] width 41 height 17
type input "15"
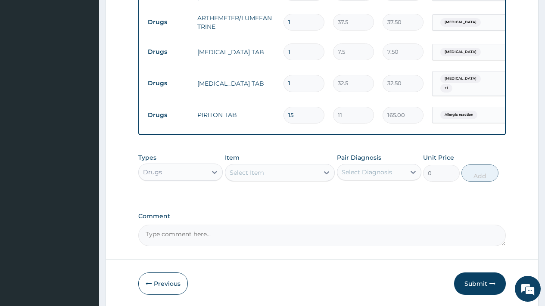
type input "487.50"
type input "15"
click at [301, 47] on input "1" at bounding box center [304, 52] width 41 height 17
type input "18"
type input "135.00"
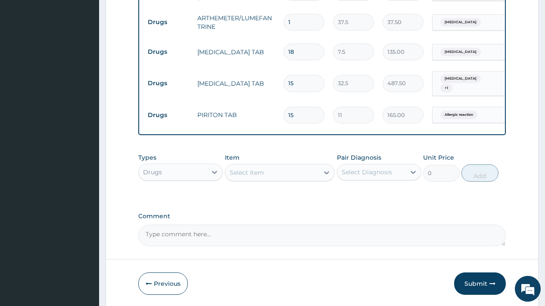
type input "18"
drag, startPoint x: 294, startPoint y: 18, endPoint x: 285, endPoint y: 17, distance: 9.1
click at [285, 17] on input "1" at bounding box center [304, 22] width 41 height 17
type input "2"
type input "75.00"
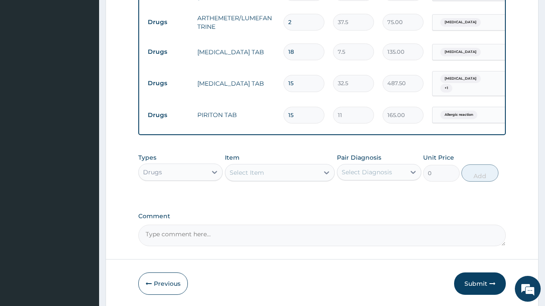
type input "24"
type input "900.00"
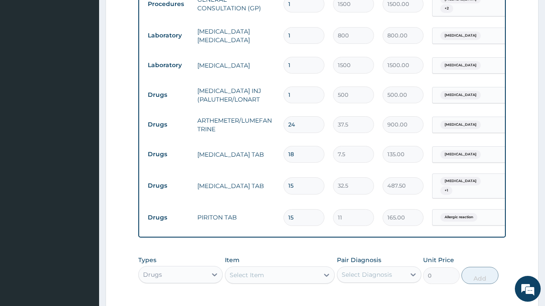
scroll to position [347, 0]
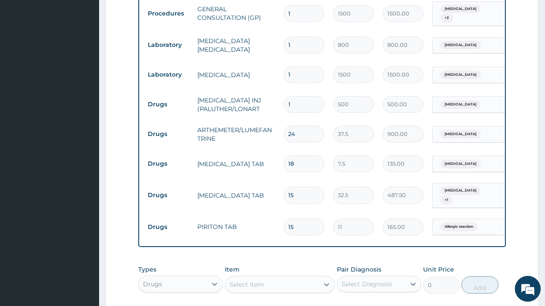
type input "24"
drag, startPoint x: 293, startPoint y: 99, endPoint x: 286, endPoint y: 101, distance: 7.5
click at [286, 101] on input "1" at bounding box center [304, 104] width 41 height 17
type input "3"
type input "1500.00"
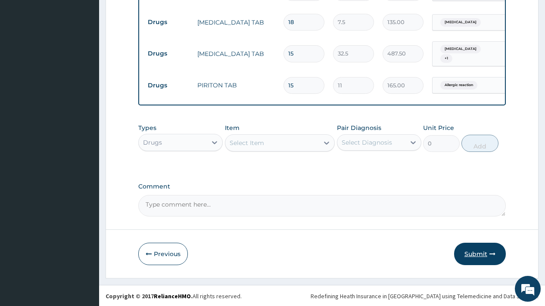
type input "3"
click at [479, 251] on button "Submit" at bounding box center [480, 254] width 52 height 22
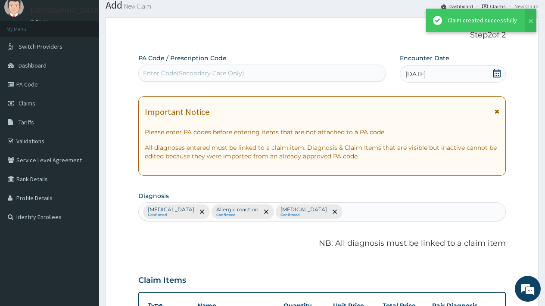
scroll to position [489, 0]
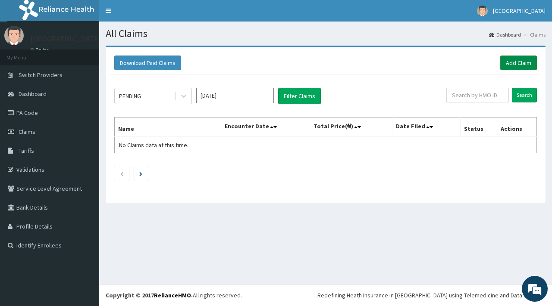
click at [514, 63] on link "Add Claim" at bounding box center [518, 63] width 37 height 15
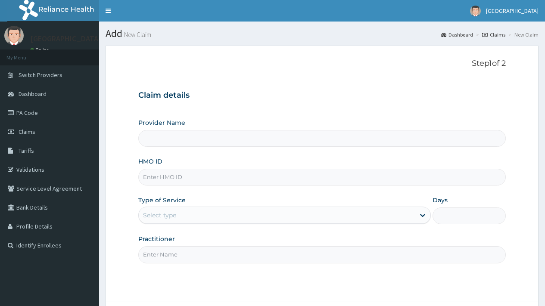
click at [177, 180] on input "HMO ID" at bounding box center [322, 177] width 368 height 17
type input "R"
type input "[GEOGRAPHIC_DATA]"
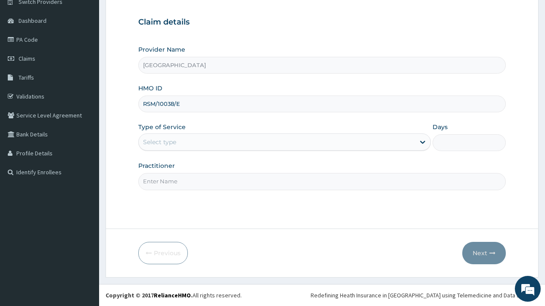
type input "RSM/10038/E"
click at [181, 148] on div "Select type" at bounding box center [277, 142] width 276 height 14
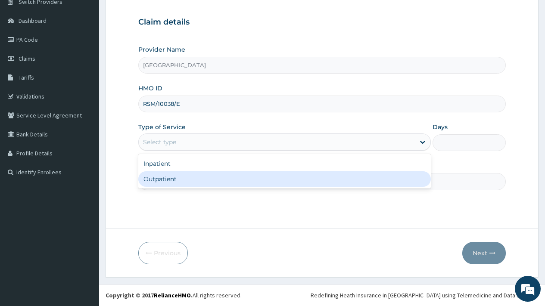
click at [174, 180] on div "Outpatient" at bounding box center [284, 179] width 293 height 16
type input "1"
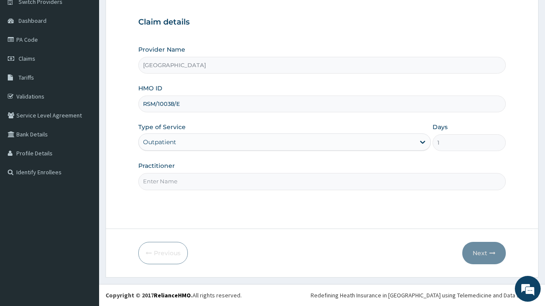
click at [174, 181] on input "Practitioner" at bounding box center [322, 181] width 368 height 17
type input "DR [PERSON_NAME]"
click at [476, 252] on button "Next" at bounding box center [484, 253] width 44 height 22
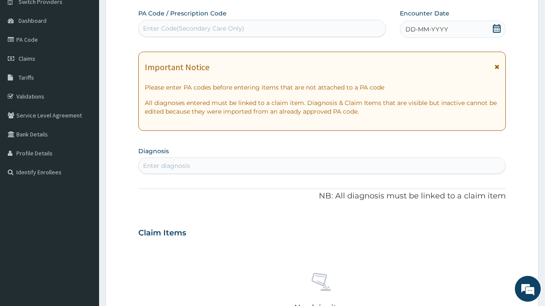
click at [499, 30] on icon at bounding box center [497, 28] width 9 height 9
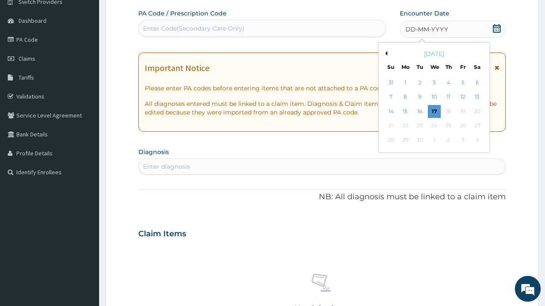
click at [386, 54] on button "Previous Month" at bounding box center [385, 53] width 4 height 4
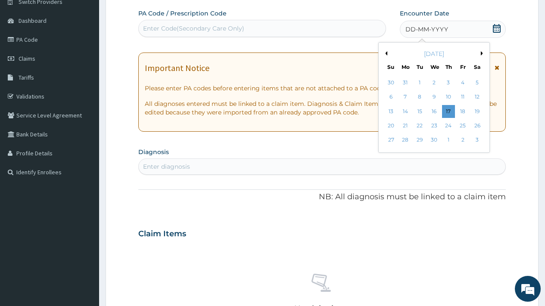
click at [386, 54] on button "Previous Month" at bounding box center [385, 53] width 4 height 4
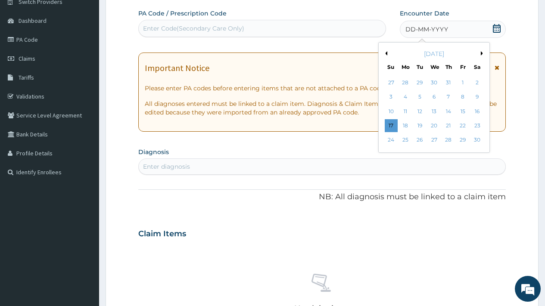
click at [386, 54] on button "Previous Month" at bounding box center [385, 53] width 4 height 4
click at [418, 126] on div "24" at bounding box center [419, 125] width 13 height 13
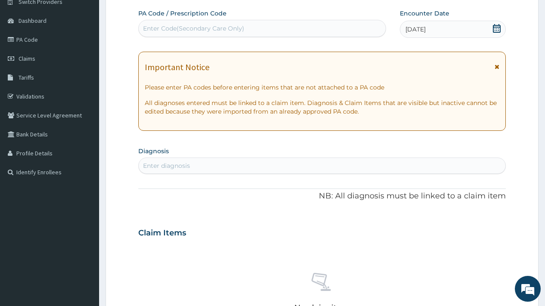
click at [175, 167] on div "Enter diagnosis" at bounding box center [166, 166] width 47 height 9
type input "RHINI"
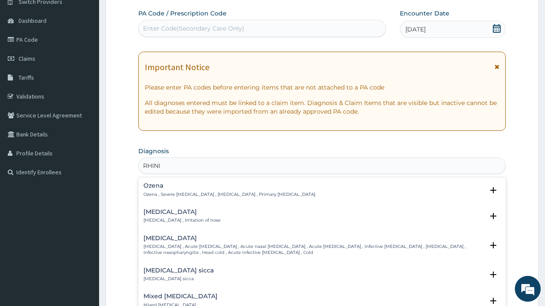
click at [170, 216] on div "[MEDICAL_DATA] [MEDICAL_DATA] , Irritation of nose" at bounding box center [181, 216] width 77 height 15
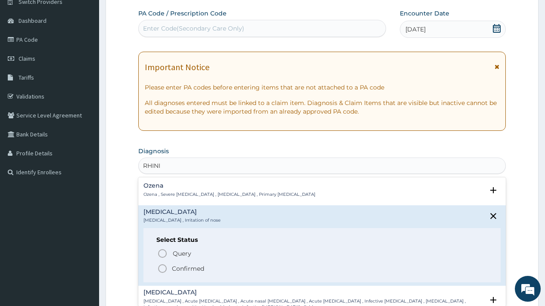
click at [182, 267] on p "Confirmed" at bounding box center [188, 269] width 32 height 9
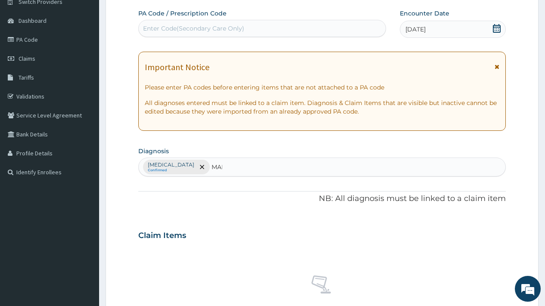
type input "MALA"
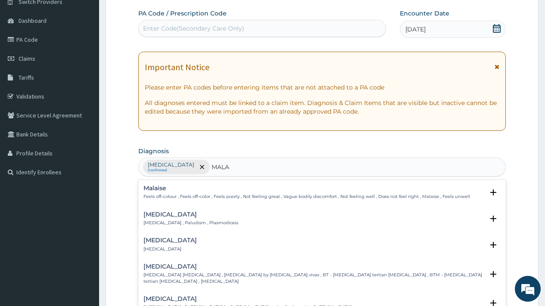
click at [165, 218] on h4 "[MEDICAL_DATA]" at bounding box center [190, 215] width 95 height 6
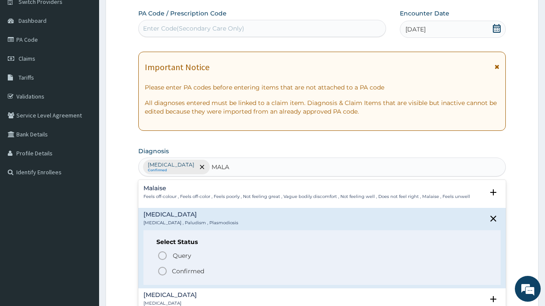
click at [186, 271] on p "Confirmed" at bounding box center [188, 271] width 32 height 9
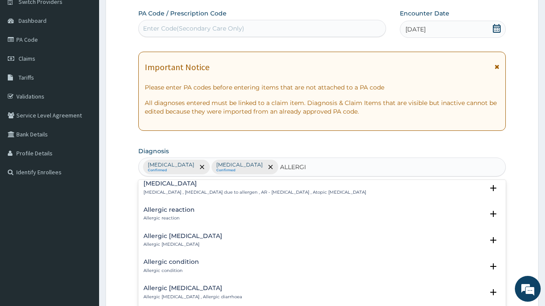
scroll to position [339, 0]
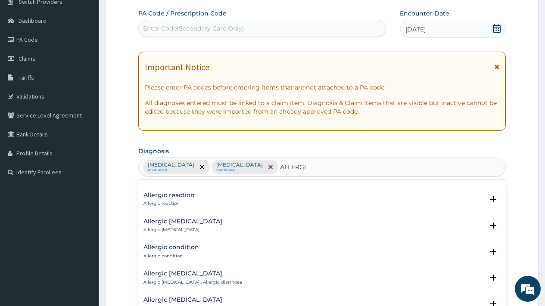
type input "ALLERGI"
click at [531, 190] on form "Step 2 of 2 PA Code / Prescription Code Enter Code(Secondary Care Only) Encount…" at bounding box center [322, 245] width 433 height 547
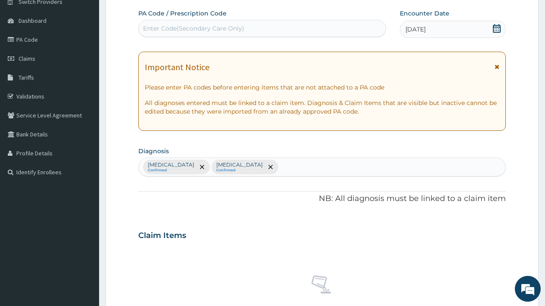
scroll to position [315, 0]
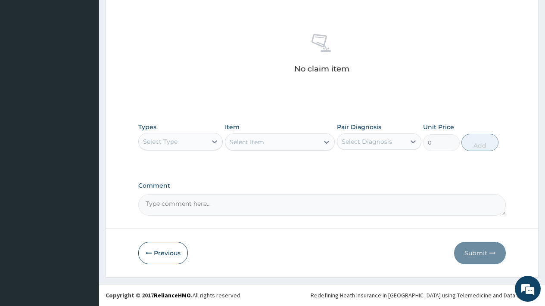
click at [180, 145] on div "Select Type" at bounding box center [173, 142] width 68 height 14
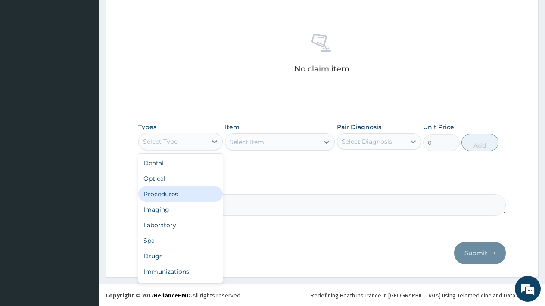
click at [161, 197] on div "Procedures" at bounding box center [180, 195] width 84 height 16
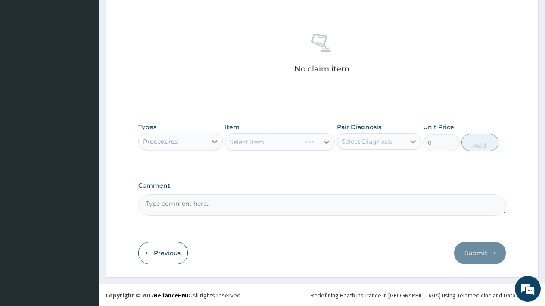
click at [354, 145] on div "Select Diagnosis" at bounding box center [367, 141] width 50 height 9
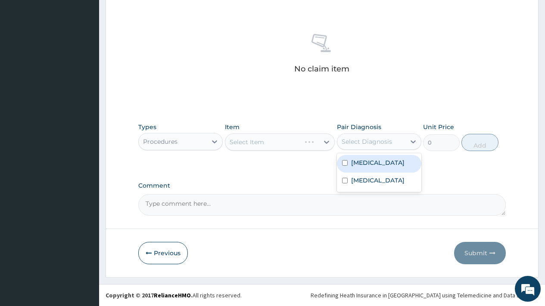
click at [360, 165] on label "Rhinitis" at bounding box center [377, 163] width 53 height 9
checkbox input "true"
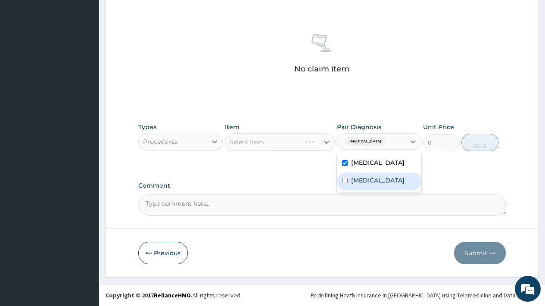
click at [361, 184] on label "Malaria" at bounding box center [377, 180] width 53 height 9
checkbox input "true"
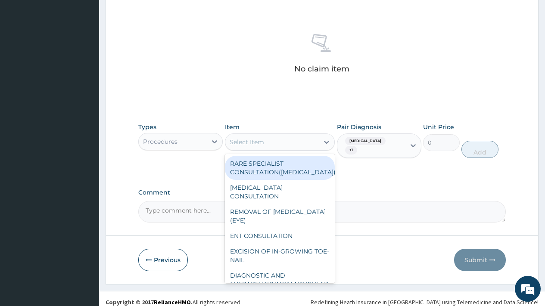
click at [273, 143] on div "Select Item" at bounding box center [272, 142] width 94 height 14
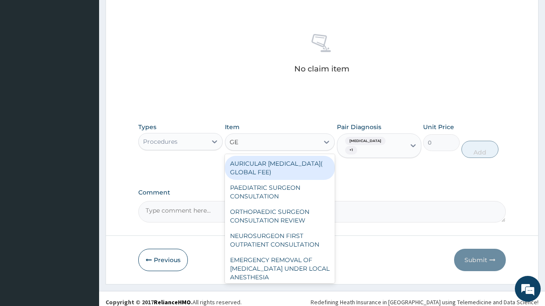
type input "GEN"
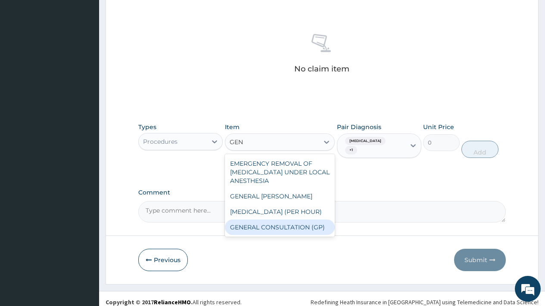
click at [273, 228] on div "GENERAL CONSULTATION (GP)" at bounding box center [280, 228] width 110 height 16
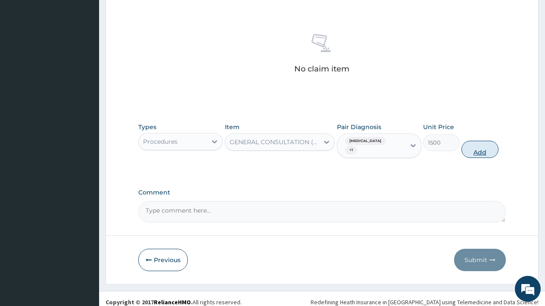
click at [483, 145] on button "Add" at bounding box center [479, 149] width 37 height 17
type input "0"
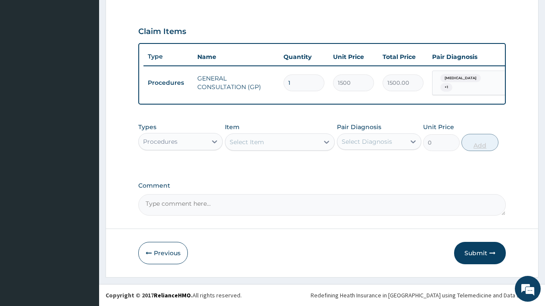
scroll to position [281, 0]
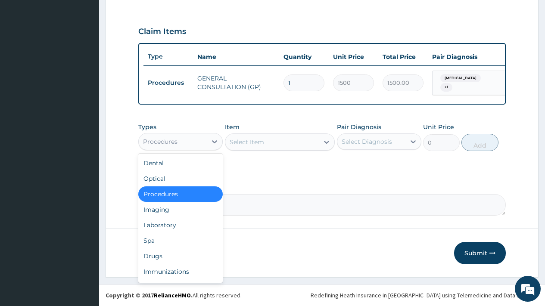
click at [173, 146] on div "Procedures" at bounding box center [173, 142] width 68 height 14
click at [160, 224] on div "Laboratory" at bounding box center [180, 226] width 84 height 16
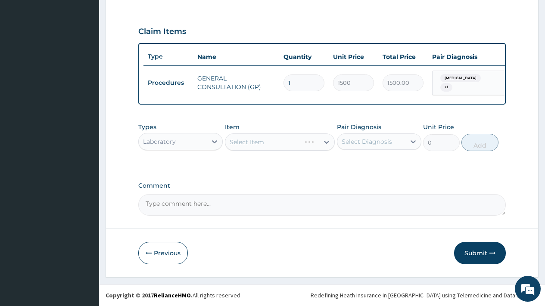
click at [373, 147] on div "Select Diagnosis" at bounding box center [371, 142] width 68 height 14
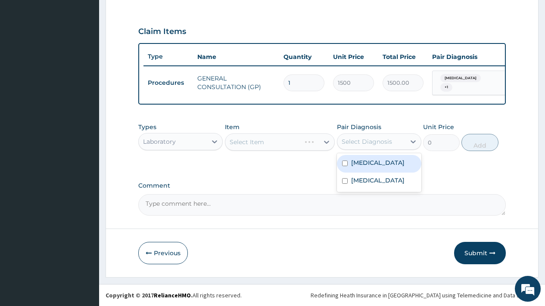
click at [371, 163] on label "Rhinitis" at bounding box center [377, 163] width 53 height 9
checkbox input "true"
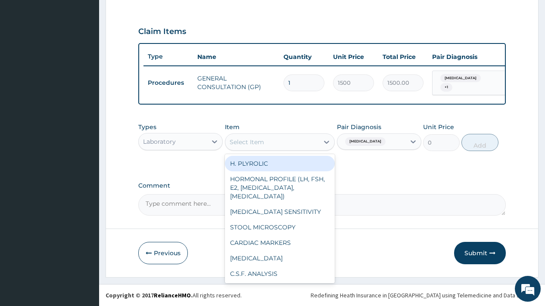
click at [277, 139] on div "Select Item" at bounding box center [272, 142] width 94 height 14
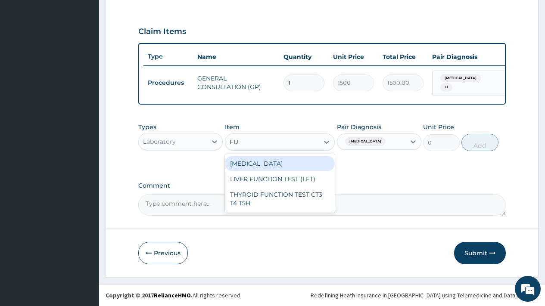
type input "FULL"
click at [287, 164] on div "[MEDICAL_DATA]" at bounding box center [280, 164] width 110 height 16
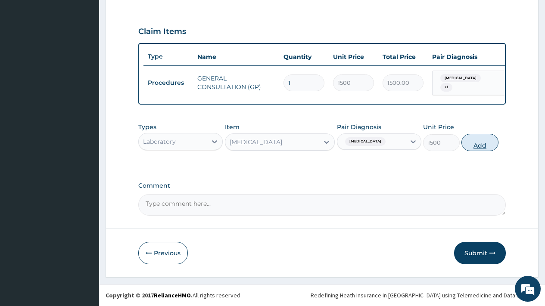
click at [475, 142] on button "Add" at bounding box center [479, 142] width 37 height 17
type input "0"
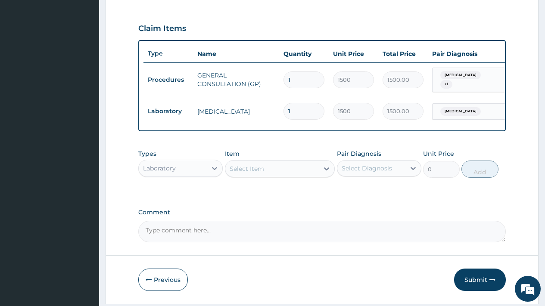
click at [278, 169] on div "Select Item" at bounding box center [272, 169] width 94 height 14
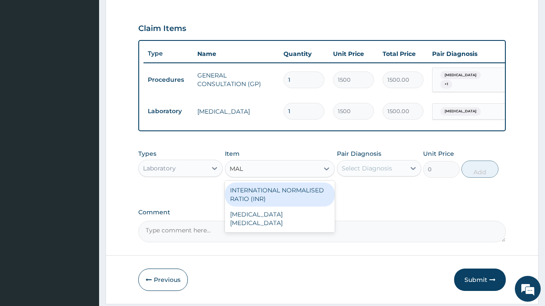
type input "MALA"
click at [314, 196] on div "[MEDICAL_DATA] [MEDICAL_DATA]" at bounding box center [280, 195] width 110 height 24
type input "800"
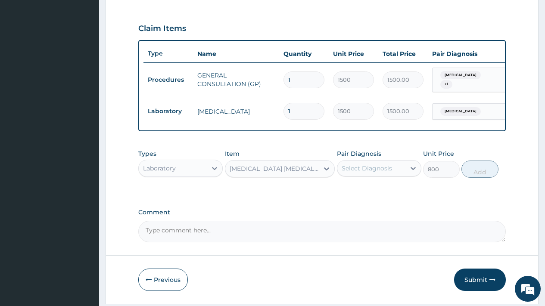
click at [370, 172] on div "Select Diagnosis" at bounding box center [367, 168] width 50 height 9
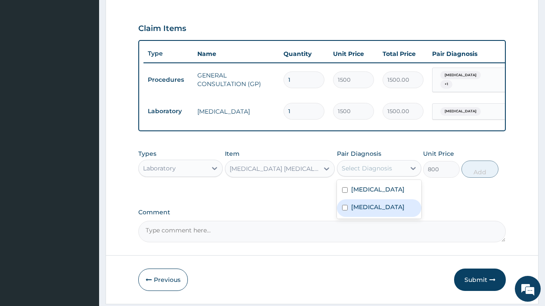
click at [373, 210] on label "[MEDICAL_DATA]" at bounding box center [377, 207] width 53 height 9
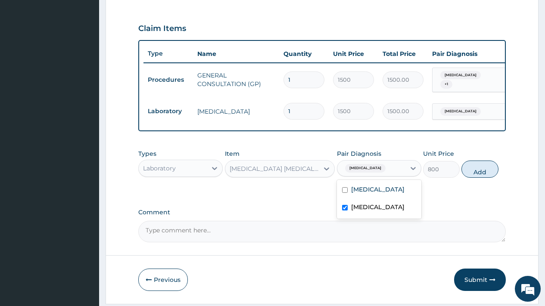
checkbox input "true"
drag, startPoint x: 483, startPoint y: 172, endPoint x: 392, endPoint y: 174, distance: 91.4
click at [483, 172] on button "Add" at bounding box center [479, 169] width 37 height 17
type input "0"
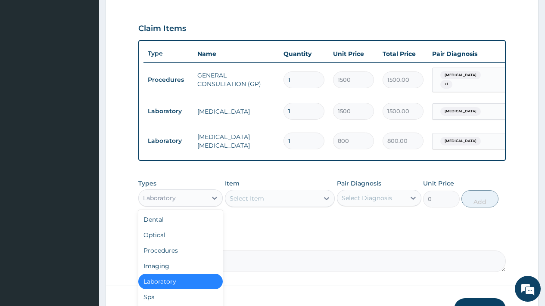
drag, startPoint x: 175, startPoint y: 193, endPoint x: 175, endPoint y: 212, distance: 18.5
click at [175, 198] on div "Laboratory" at bounding box center [180, 198] width 84 height 17
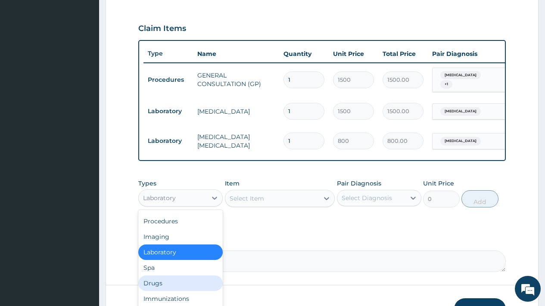
click at [165, 287] on div "Drugs" at bounding box center [180, 284] width 84 height 16
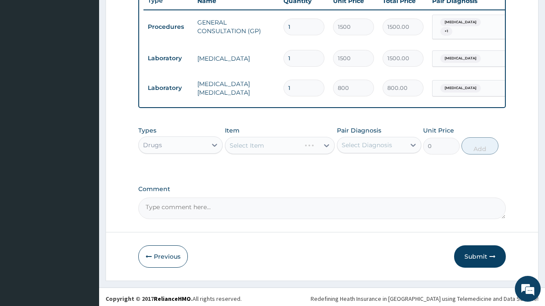
scroll to position [340, 0]
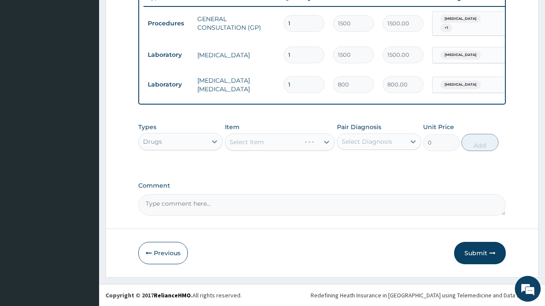
drag, startPoint x: 368, startPoint y: 137, endPoint x: 371, endPoint y: 143, distance: 6.2
click at [368, 137] on div "Select Diagnosis" at bounding box center [367, 141] width 50 height 9
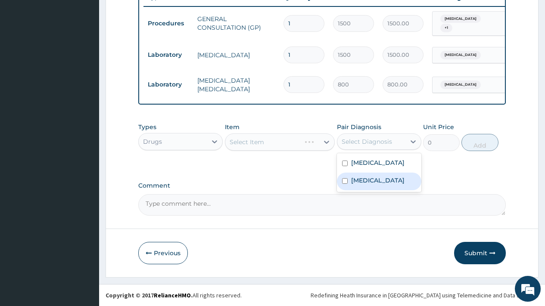
click at [366, 180] on label "[MEDICAL_DATA]" at bounding box center [377, 180] width 53 height 9
checkbox input "true"
click at [267, 135] on div "Select Item" at bounding box center [272, 142] width 94 height 14
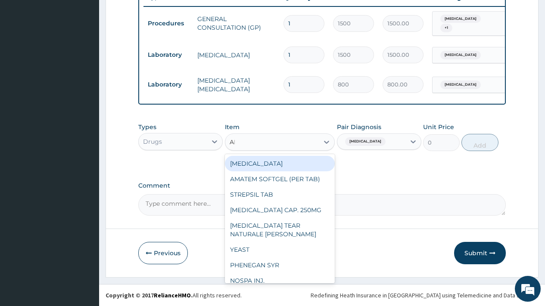
type input "ART"
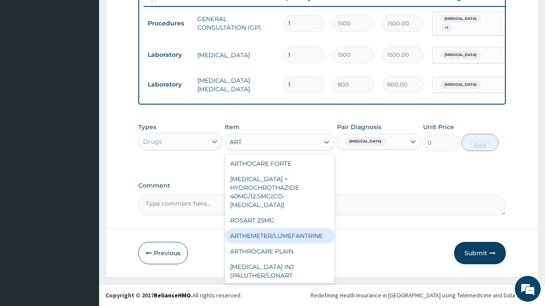
click at [274, 229] on div "ARTHEMETER/LUMEFANTRINE" at bounding box center [280, 236] width 110 height 16
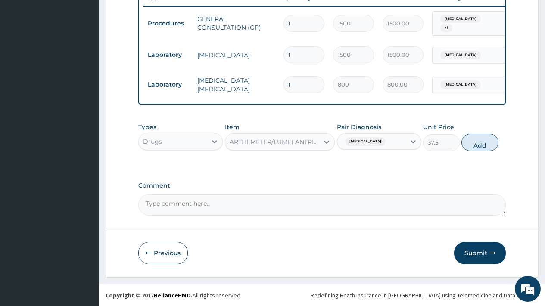
click at [480, 146] on button "Add" at bounding box center [479, 142] width 37 height 17
type input "0"
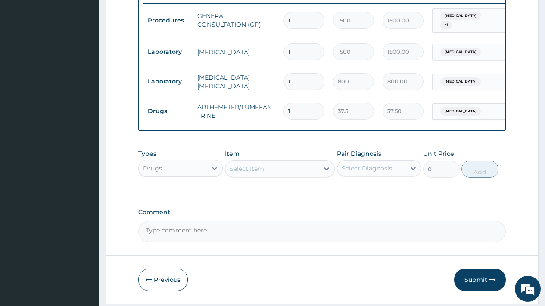
click at [277, 170] on div "Select Item" at bounding box center [272, 169] width 94 height 14
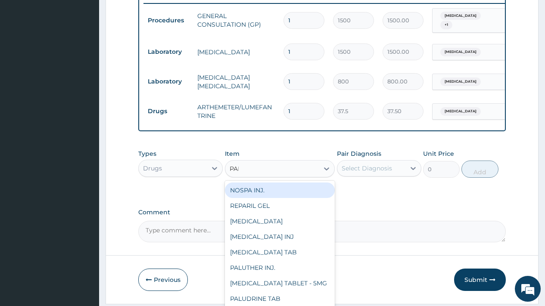
type input "PARA"
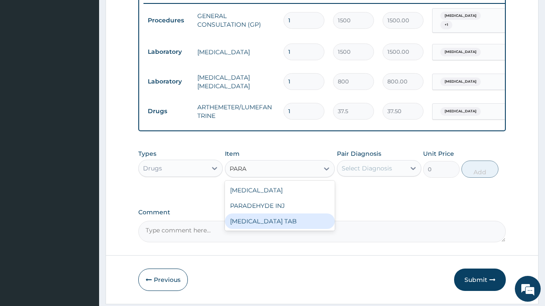
click at [264, 224] on div "[MEDICAL_DATA] TAB" at bounding box center [280, 222] width 110 height 16
type input "7.5"
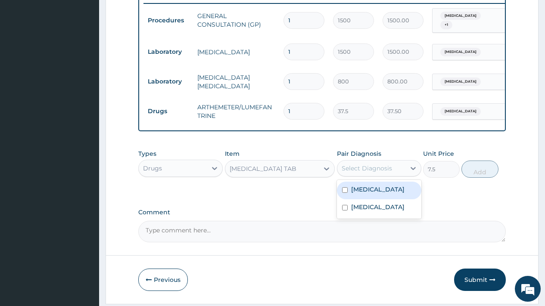
drag, startPoint x: 375, startPoint y: 171, endPoint x: 377, endPoint y: 180, distance: 9.6
click at [376, 175] on div "Select Diagnosis" at bounding box center [371, 169] width 68 height 14
click at [372, 194] on label "[MEDICAL_DATA]" at bounding box center [377, 189] width 53 height 9
checkbox input "true"
click at [373, 171] on div "[MEDICAL_DATA]" at bounding box center [371, 168] width 68 height 15
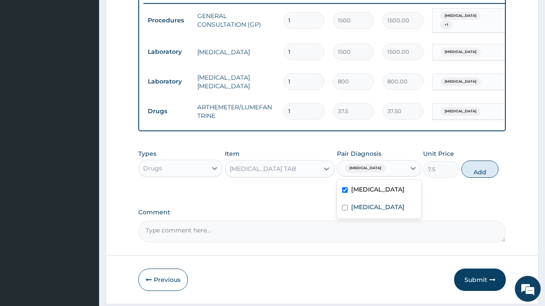
click at [382, 171] on div "[MEDICAL_DATA]" at bounding box center [371, 168] width 68 height 15
click at [371, 209] on label "[MEDICAL_DATA]" at bounding box center [377, 207] width 53 height 9
checkbox input "true"
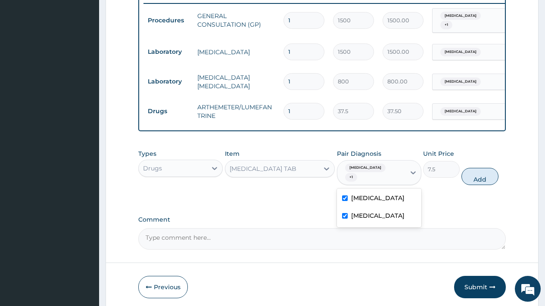
click at [377, 190] on div "[MEDICAL_DATA]" at bounding box center [379, 199] width 84 height 18
checkbox input "false"
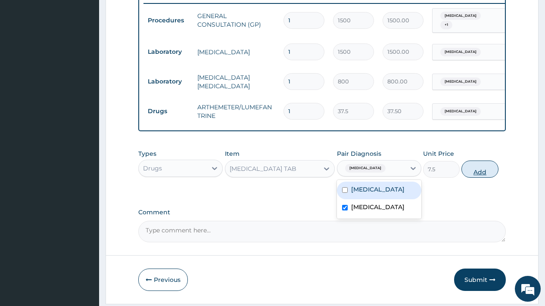
click at [481, 175] on button "Add" at bounding box center [479, 169] width 37 height 17
type input "0"
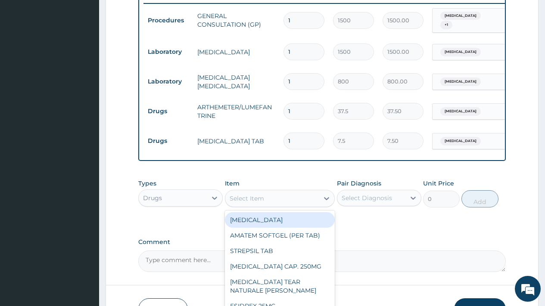
click at [279, 199] on div "Select Item" at bounding box center [272, 199] width 94 height 14
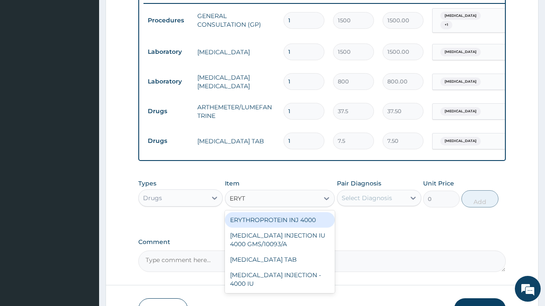
type input "ERYTH"
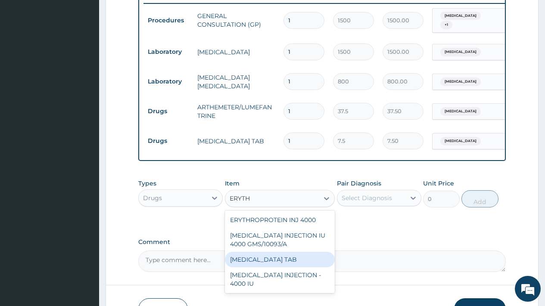
click at [291, 260] on div "[MEDICAL_DATA] TAB" at bounding box center [280, 260] width 110 height 16
type input "32.5"
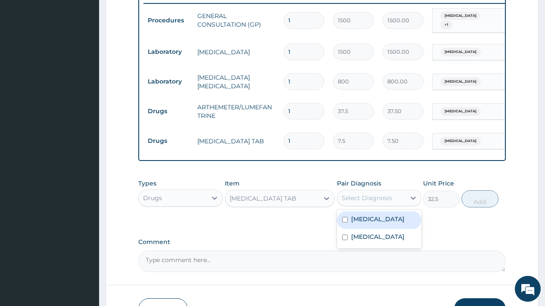
click at [378, 206] on div "Select Diagnosis" at bounding box center [379, 198] width 84 height 16
click at [367, 223] on label "[MEDICAL_DATA]" at bounding box center [377, 219] width 53 height 9
checkbox input "true"
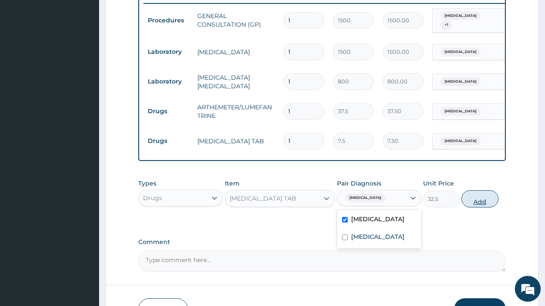
click at [482, 203] on button "Add" at bounding box center [479, 198] width 37 height 17
type input "0"
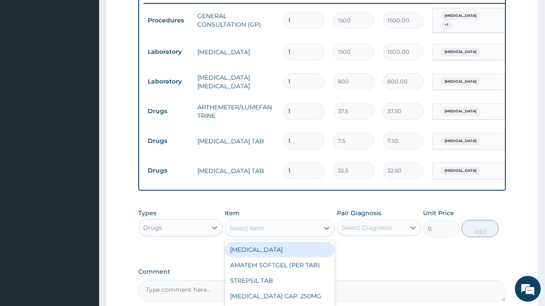
click at [259, 231] on div "Select Item" at bounding box center [247, 228] width 34 height 9
type input "PIRI"
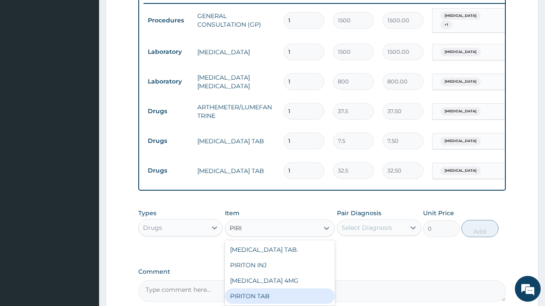
click at [286, 296] on div "PIRITON TAB" at bounding box center [280, 297] width 110 height 16
type input "11"
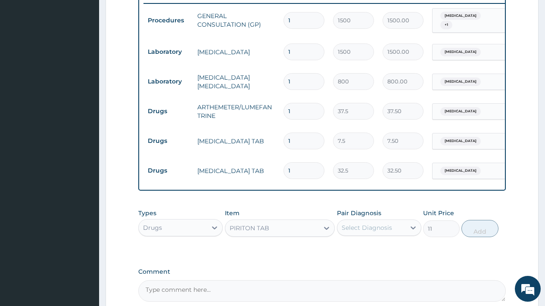
click at [380, 232] on div "Select Diagnosis" at bounding box center [367, 228] width 50 height 9
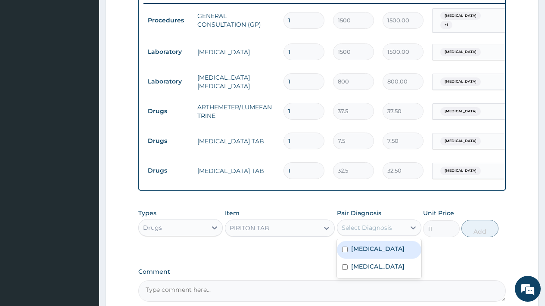
click at [370, 253] on label "[MEDICAL_DATA]" at bounding box center [377, 249] width 53 height 9
checkbox input "true"
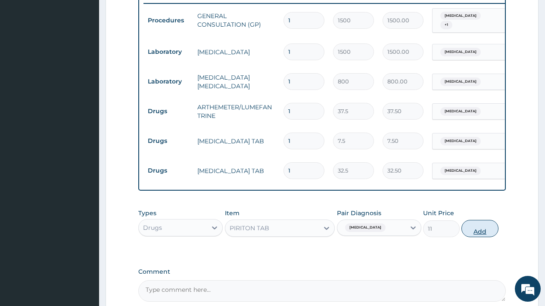
click at [477, 235] on button "Add" at bounding box center [479, 228] width 37 height 17
type input "0"
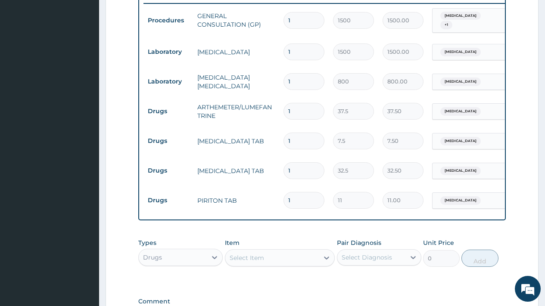
drag, startPoint x: 286, startPoint y: 197, endPoint x: 281, endPoint y: 195, distance: 6.0
click at [281, 195] on td "1" at bounding box center [304, 200] width 50 height 25
type input "5"
type input "55.00"
type input "5"
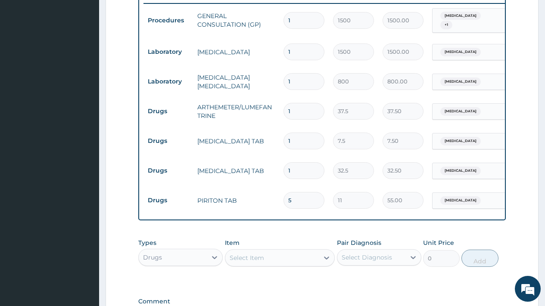
click at [294, 167] on input "1" at bounding box center [304, 170] width 41 height 17
type input "10"
type input "325.00"
type input "10"
drag, startPoint x: 294, startPoint y: 139, endPoint x: 284, endPoint y: 134, distance: 10.8
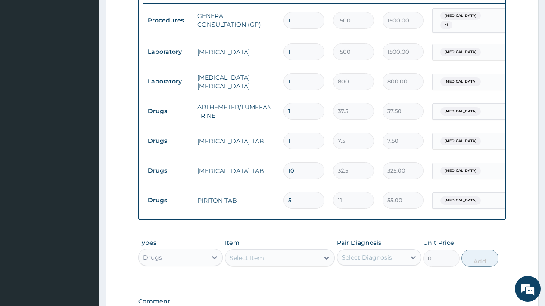
click at [284, 134] on input "1" at bounding box center [304, 141] width 41 height 17
type input "9"
type input "67.50"
type input "9"
click at [302, 112] on input "1" at bounding box center [304, 111] width 41 height 17
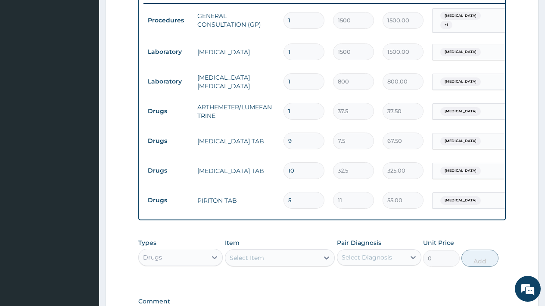
type input "12"
type input "450.00"
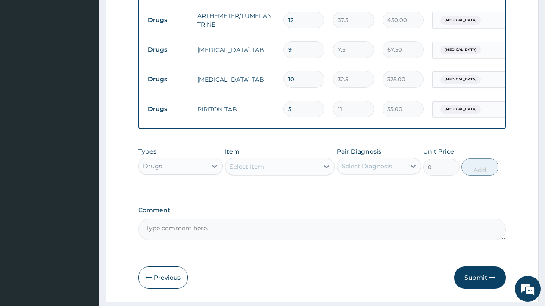
scroll to position [459, 0]
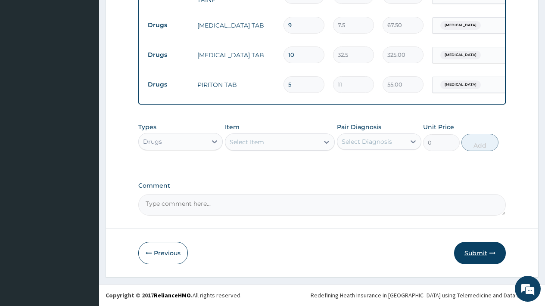
type input "12"
click at [478, 248] on button "Submit" at bounding box center [480, 253] width 52 height 22
click at [474, 253] on button "Submit" at bounding box center [480, 253] width 52 height 22
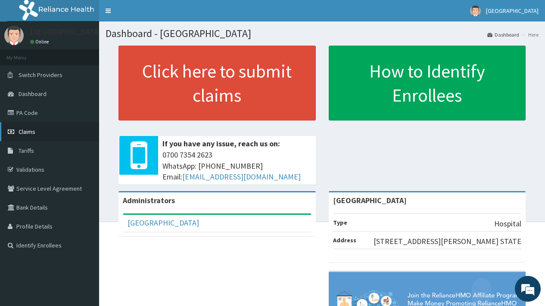
click at [31, 131] on span "Claims" at bounding box center [27, 132] width 17 height 8
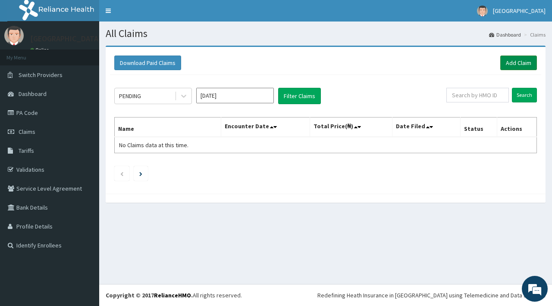
click at [517, 62] on link "Add Claim" at bounding box center [518, 63] width 37 height 15
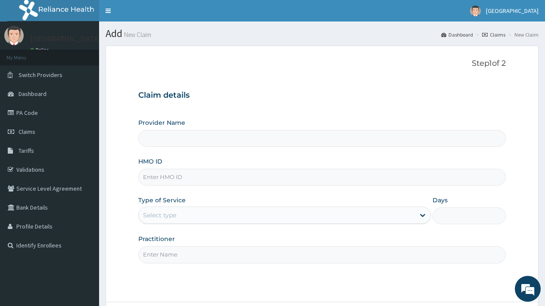
click at [177, 176] on input "HMO ID" at bounding box center [322, 177] width 368 height 17
type input "[GEOGRAPHIC_DATA]"
type input "RSM/10038/E"
click at [178, 209] on div "Select type" at bounding box center [277, 216] width 276 height 14
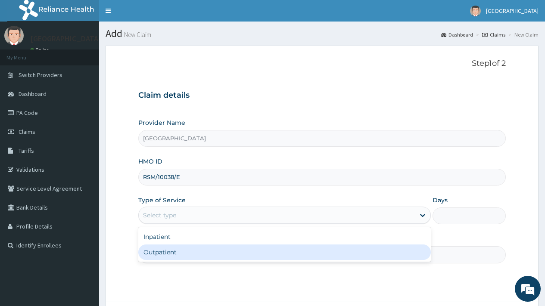
click at [170, 253] on div "Outpatient" at bounding box center [284, 253] width 293 height 16
type input "1"
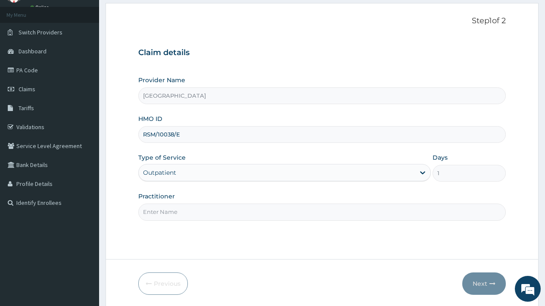
scroll to position [73, 0]
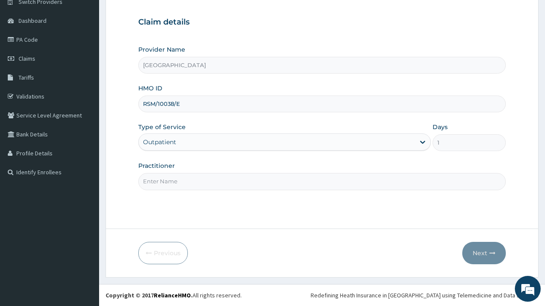
click at [178, 184] on input "Practitioner" at bounding box center [322, 181] width 368 height 17
type input "DR [PERSON_NAME]"
click at [480, 253] on button "Next" at bounding box center [484, 253] width 44 height 22
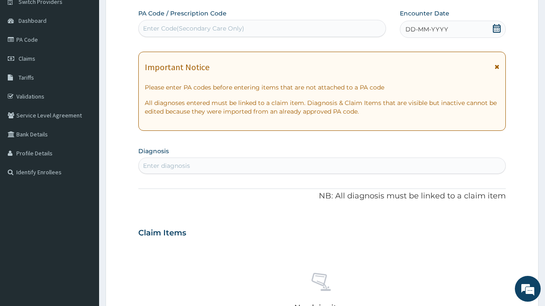
click at [496, 28] on icon at bounding box center [497, 28] width 9 height 9
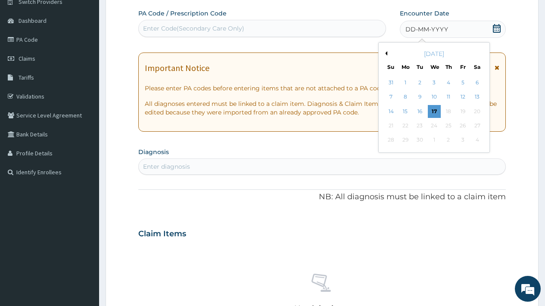
click at [386, 53] on button "Previous Month" at bounding box center [385, 53] width 4 height 4
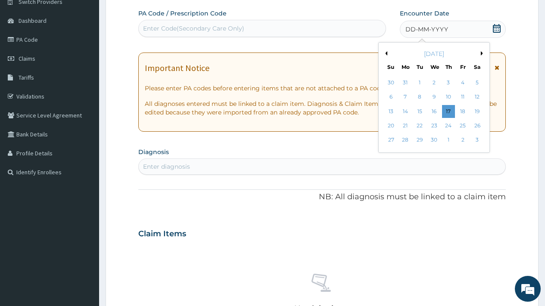
click at [386, 53] on button "Previous Month" at bounding box center [385, 53] width 4 height 4
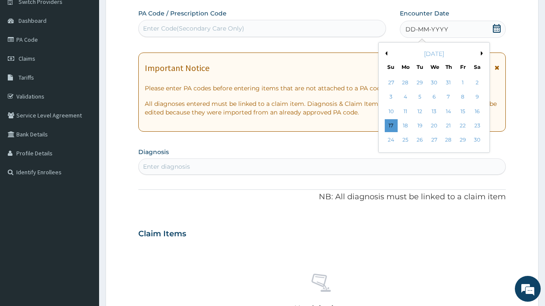
click at [386, 53] on button "Previous Month" at bounding box center [385, 53] width 4 height 4
click at [421, 125] on div "24" at bounding box center [419, 125] width 13 height 13
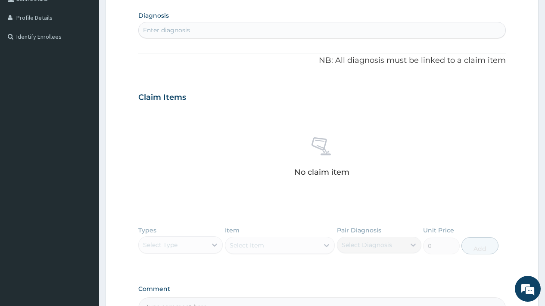
scroll to position [208, 0]
click at [171, 28] on div "Enter diagnosis" at bounding box center [166, 31] width 47 height 9
type input "RHINITI"
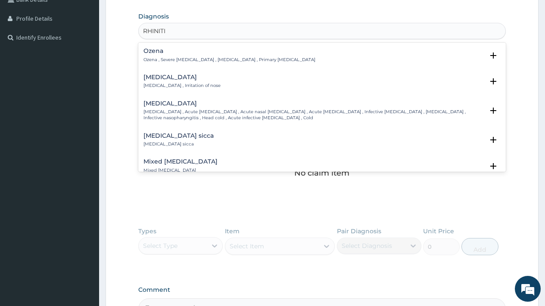
click at [172, 80] on h4 "[MEDICAL_DATA]" at bounding box center [181, 77] width 77 height 6
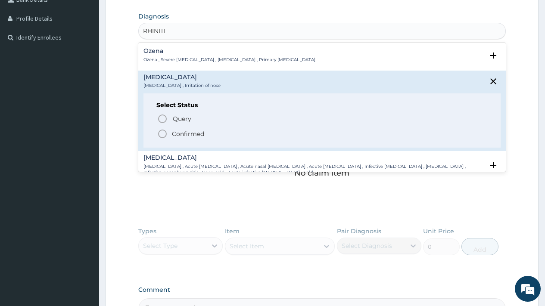
drag, startPoint x: 184, startPoint y: 132, endPoint x: 198, endPoint y: 90, distance: 44.0
click at [185, 132] on p "Confirmed" at bounding box center [188, 134] width 32 height 9
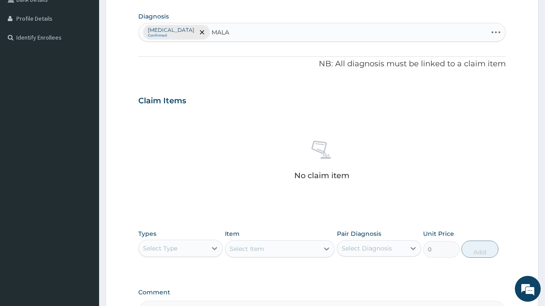
type input "MALAR"
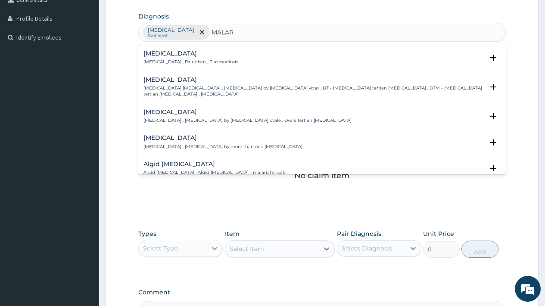
click at [158, 57] on div "[MEDICAL_DATA] [MEDICAL_DATA] , Paludism , Plasmodiosis" at bounding box center [190, 57] width 95 height 15
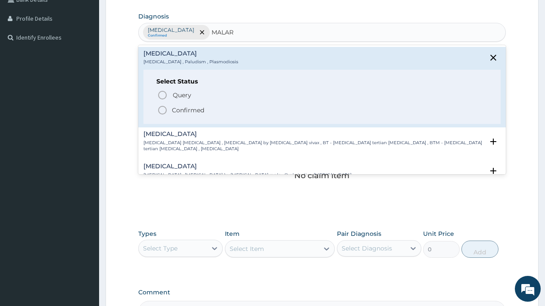
click at [186, 112] on p "Confirmed" at bounding box center [188, 110] width 32 height 9
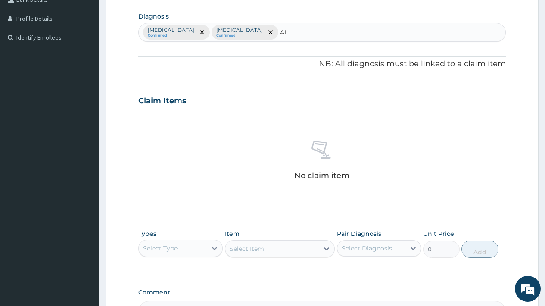
type input "A"
type input "SEPS"
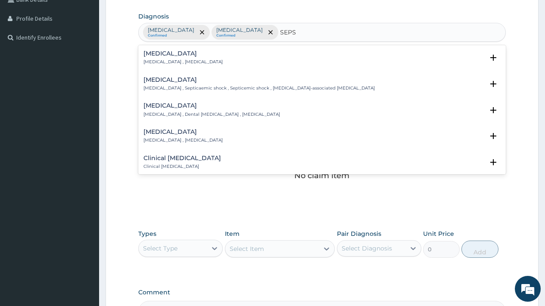
click at [154, 56] on h4 "[MEDICAL_DATA]" at bounding box center [182, 53] width 79 height 6
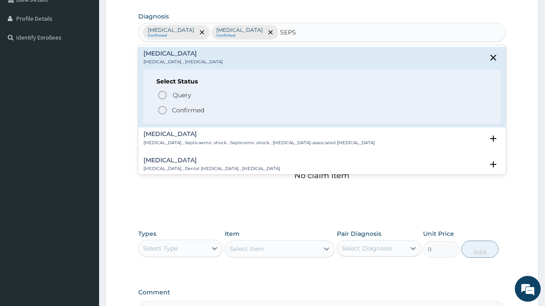
click at [183, 111] on p "Confirmed" at bounding box center [188, 110] width 32 height 9
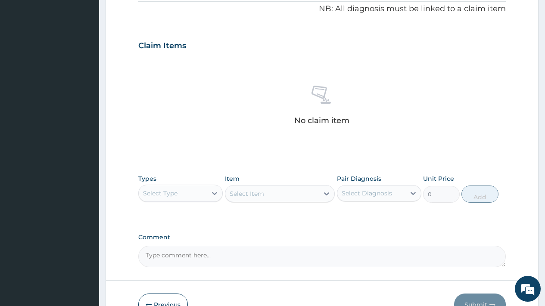
scroll to position [315, 0]
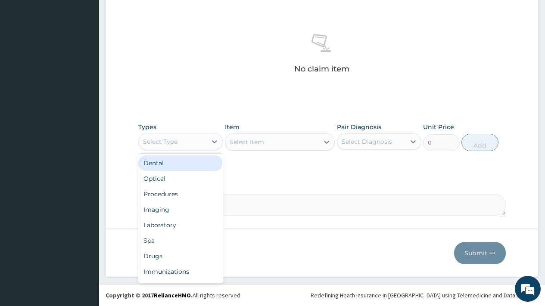
click at [188, 139] on div "Select Type" at bounding box center [173, 142] width 68 height 14
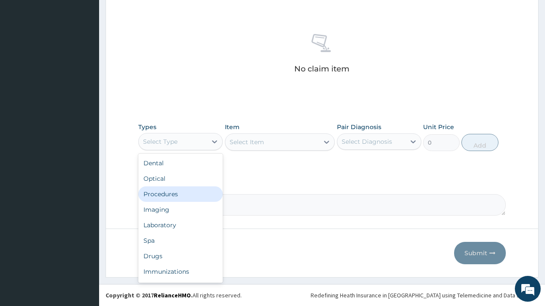
click at [175, 198] on div "Procedures" at bounding box center [180, 195] width 84 height 16
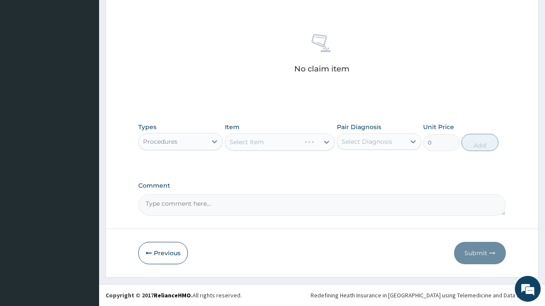
click at [374, 141] on div "Select Diagnosis" at bounding box center [367, 141] width 50 height 9
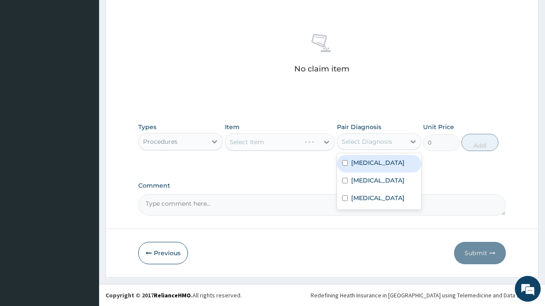
click at [376, 163] on div "[MEDICAL_DATA]" at bounding box center [379, 164] width 84 height 18
checkbox input "true"
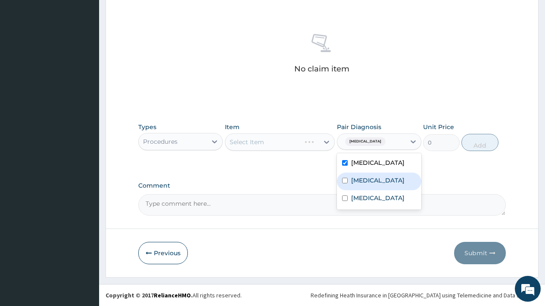
click at [381, 184] on div "[MEDICAL_DATA]" at bounding box center [379, 182] width 84 height 18
checkbox input "true"
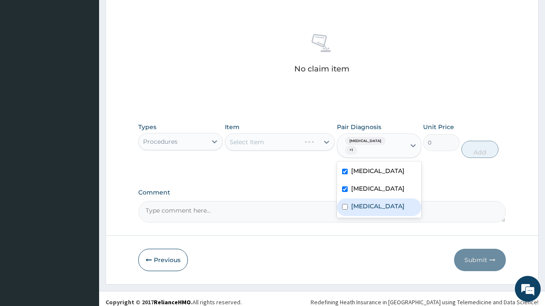
click at [381, 199] on div "[MEDICAL_DATA]" at bounding box center [379, 208] width 84 height 18
checkbox input "true"
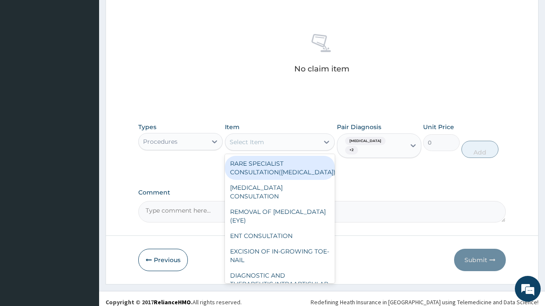
click at [281, 139] on div "Select Item" at bounding box center [272, 142] width 94 height 14
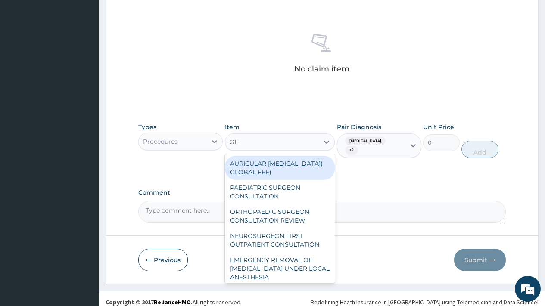
type input "GEN"
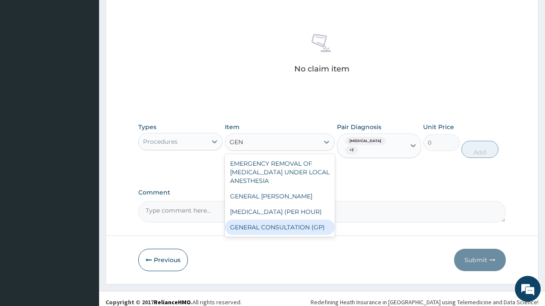
click at [284, 228] on div "GENERAL CONSULTATION (GP)" at bounding box center [280, 228] width 110 height 16
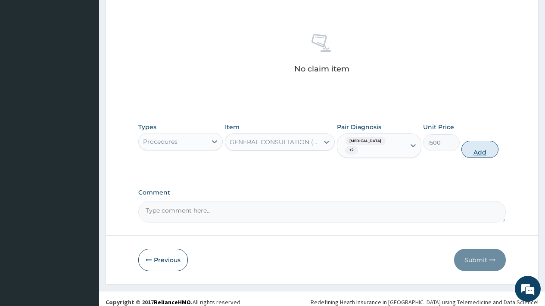
click at [482, 141] on button "Add" at bounding box center [479, 149] width 37 height 17
type input "0"
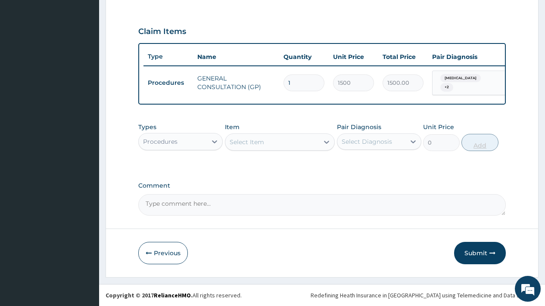
scroll to position [281, 0]
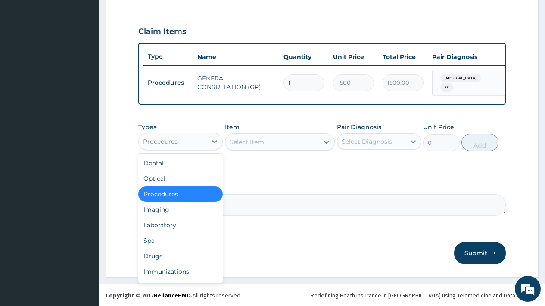
click at [183, 142] on div "Procedures" at bounding box center [173, 142] width 68 height 14
click at [171, 228] on div "Laboratory" at bounding box center [180, 226] width 84 height 16
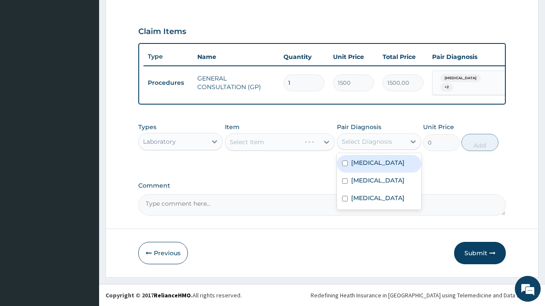
click at [350, 139] on div "Select Diagnosis" at bounding box center [367, 141] width 50 height 9
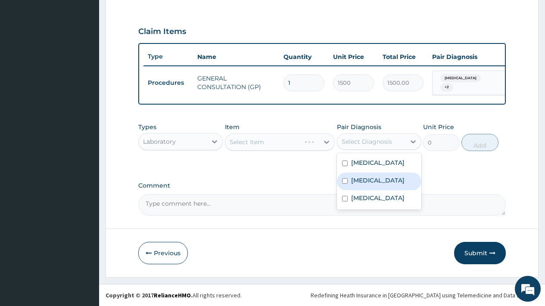
click at [361, 179] on label "[MEDICAL_DATA]" at bounding box center [377, 180] width 53 height 9
checkbox input "true"
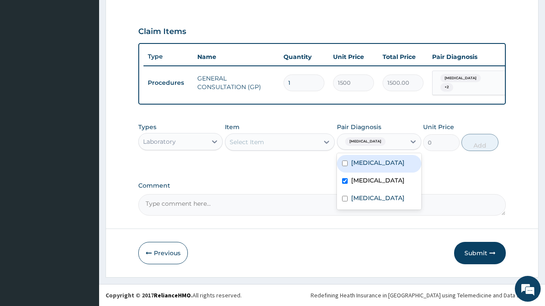
click at [265, 142] on div "Select Item" at bounding box center [272, 142] width 94 height 14
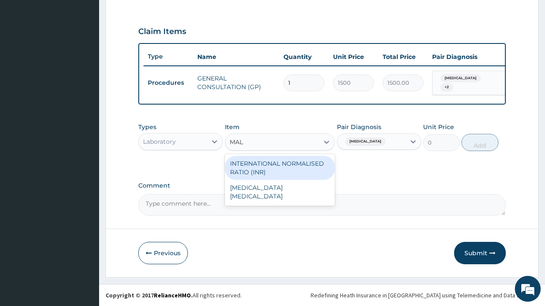
type input "MALA"
click at [287, 164] on div "[MEDICAL_DATA] [MEDICAL_DATA]" at bounding box center [280, 168] width 110 height 24
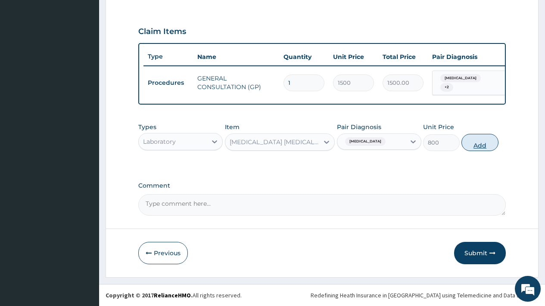
click at [482, 143] on button "Add" at bounding box center [479, 142] width 37 height 17
type input "0"
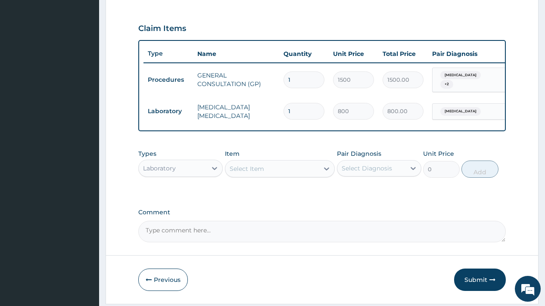
click at [248, 170] on div "Select Item" at bounding box center [247, 169] width 34 height 9
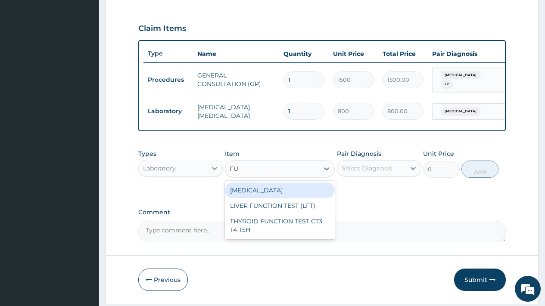
type input "FULL"
drag, startPoint x: 269, startPoint y: 193, endPoint x: 358, endPoint y: 174, distance: 90.8
click at [270, 193] on div "[MEDICAL_DATA]" at bounding box center [280, 191] width 110 height 16
type input "1500"
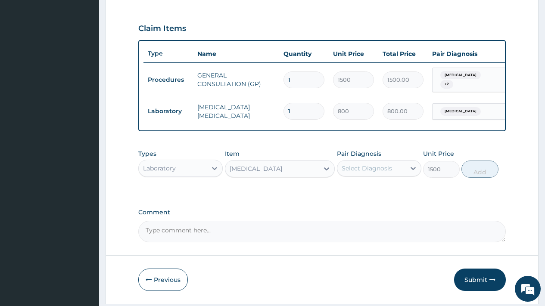
click at [363, 171] on div "Select Diagnosis" at bounding box center [367, 168] width 50 height 9
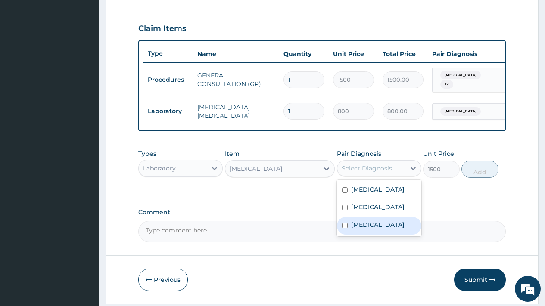
click at [362, 229] on label "[MEDICAL_DATA]" at bounding box center [377, 225] width 53 height 9
checkbox input "true"
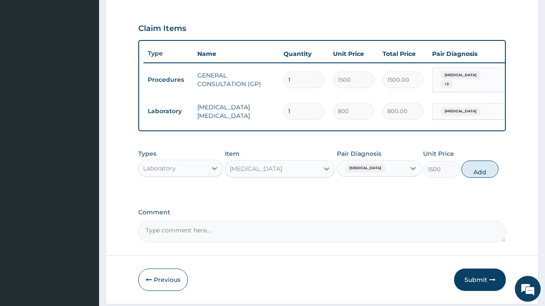
click at [478, 175] on button "Add" at bounding box center [479, 169] width 37 height 17
type input "0"
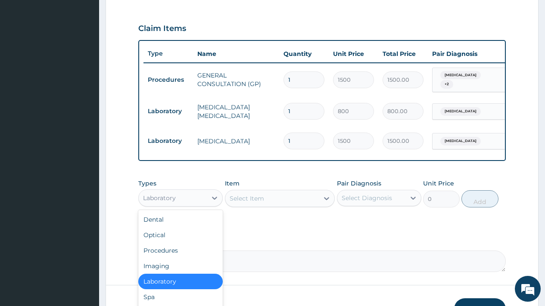
click at [178, 205] on div "Laboratory" at bounding box center [173, 198] width 68 height 14
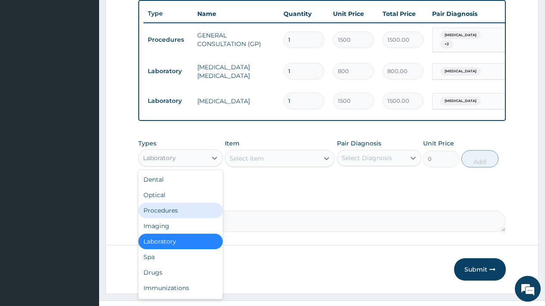
scroll to position [340, 0]
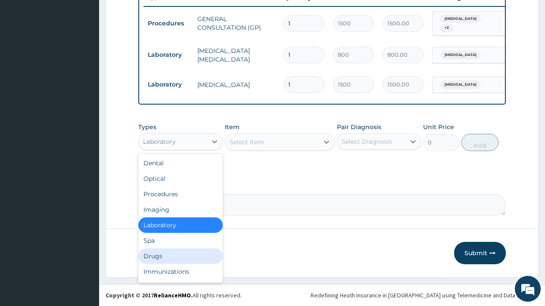
click at [155, 258] on div "Drugs" at bounding box center [180, 257] width 84 height 16
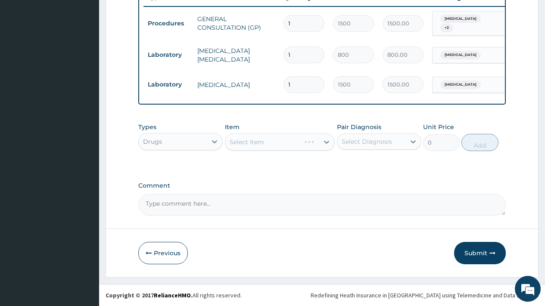
click at [364, 140] on div "Select Diagnosis" at bounding box center [367, 141] width 50 height 9
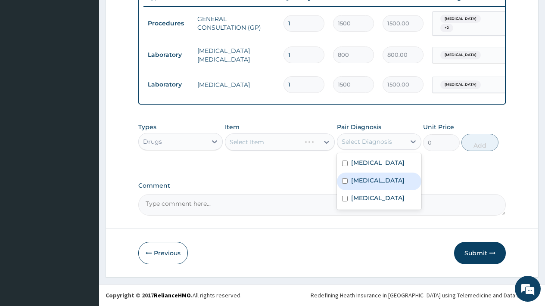
click at [362, 180] on label "[MEDICAL_DATA]" at bounding box center [377, 180] width 53 height 9
checkbox input "true"
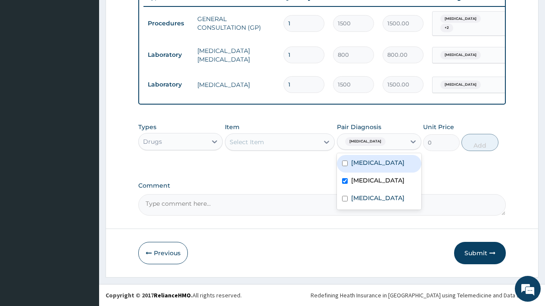
click at [280, 140] on div "Select Item" at bounding box center [272, 142] width 94 height 14
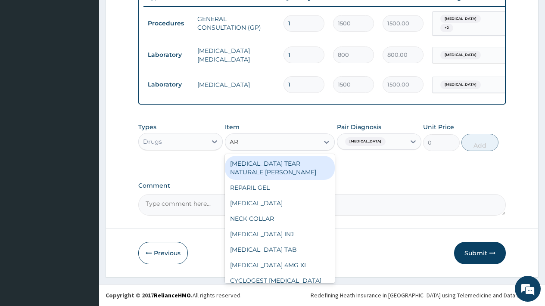
type input "ART"
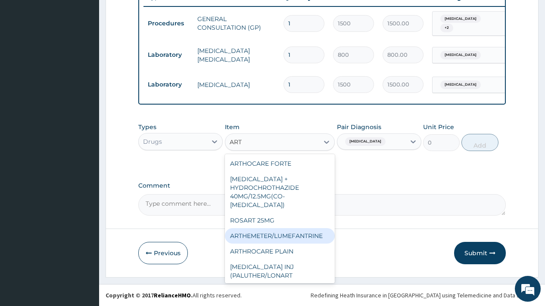
click at [303, 228] on div "ARTHEMETER/LUMEFANTRINE" at bounding box center [280, 236] width 110 height 16
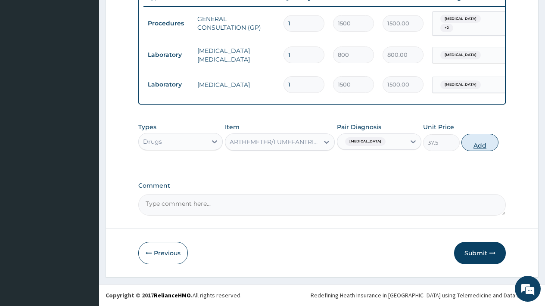
click at [484, 141] on button "Add" at bounding box center [479, 142] width 37 height 17
type input "0"
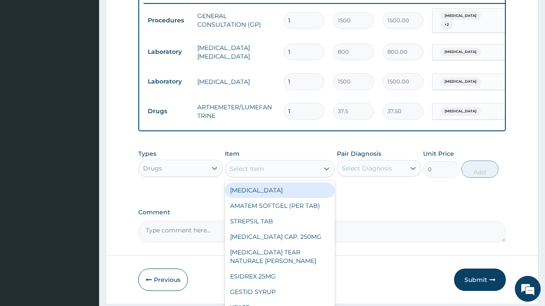
click at [256, 168] on div "Select Item" at bounding box center [247, 169] width 34 height 9
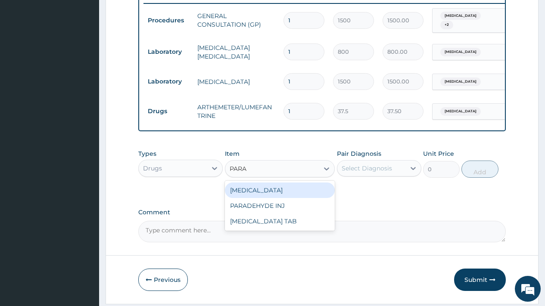
type input "PARAC"
click at [271, 193] on div "[MEDICAL_DATA] TAB" at bounding box center [280, 191] width 110 height 16
type input "7.5"
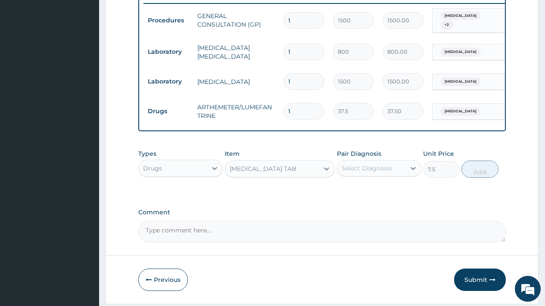
click at [365, 172] on div "Select Diagnosis" at bounding box center [367, 168] width 50 height 9
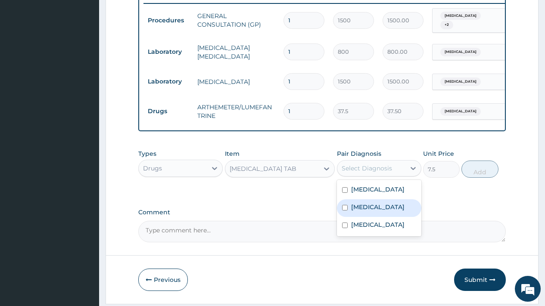
click at [365, 211] on label "[MEDICAL_DATA]" at bounding box center [377, 207] width 53 height 9
checkbox input "true"
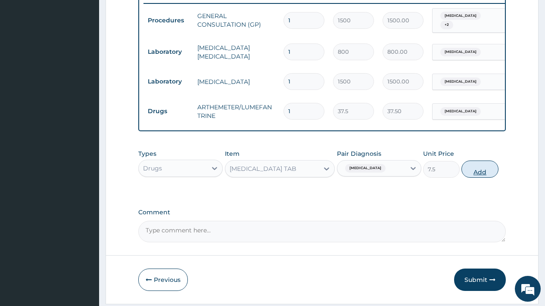
click at [480, 175] on button "Add" at bounding box center [479, 169] width 37 height 17
type input "0"
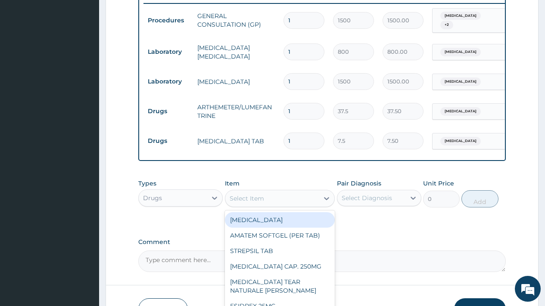
click at [247, 202] on div "Select Item" at bounding box center [247, 198] width 34 height 9
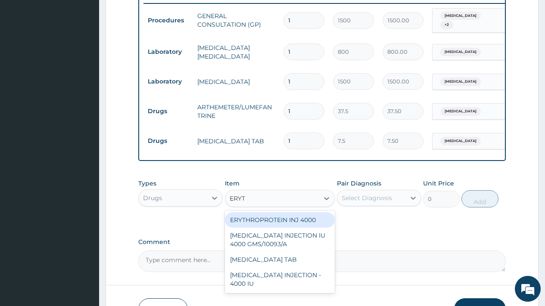
type input "ERYTH"
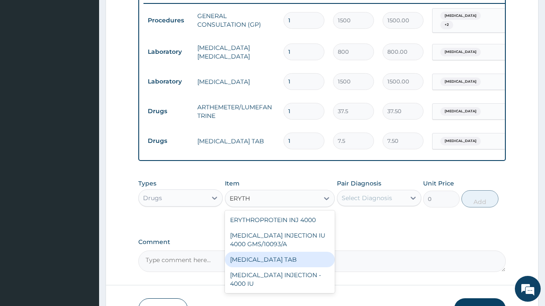
click at [273, 263] on div "[MEDICAL_DATA] TAB" at bounding box center [280, 260] width 110 height 16
type input "32.5"
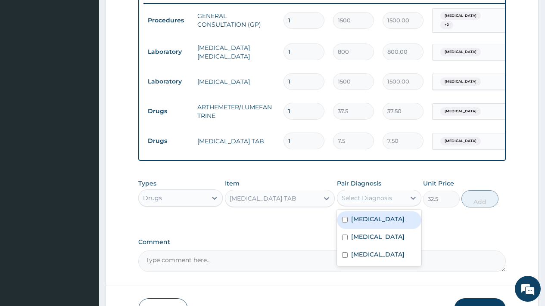
click at [378, 203] on div "Select Diagnosis" at bounding box center [367, 198] width 50 height 9
click at [373, 222] on label "[MEDICAL_DATA]" at bounding box center [377, 219] width 53 height 9
checkbox input "true"
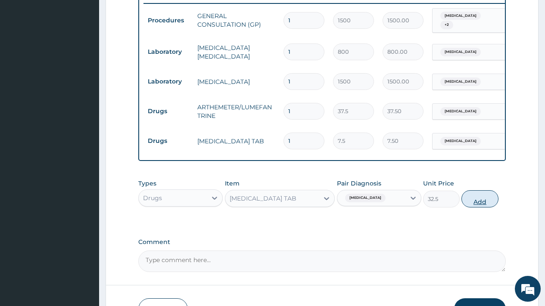
click at [483, 204] on button "Add" at bounding box center [479, 198] width 37 height 17
type input "0"
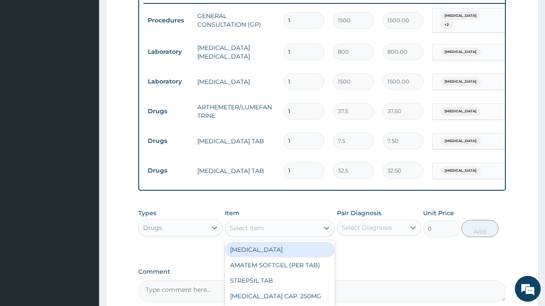
click at [253, 231] on div "Select Item" at bounding box center [247, 228] width 34 height 9
type input "PIRI"
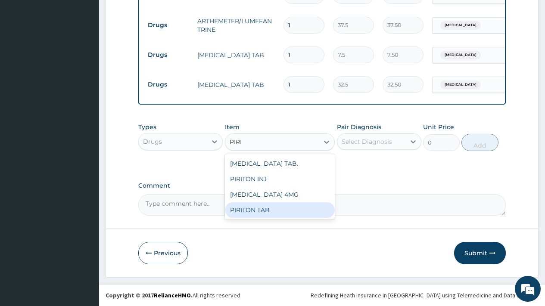
click at [261, 208] on div "PIRITON TAB" at bounding box center [280, 211] width 110 height 16
type input "11"
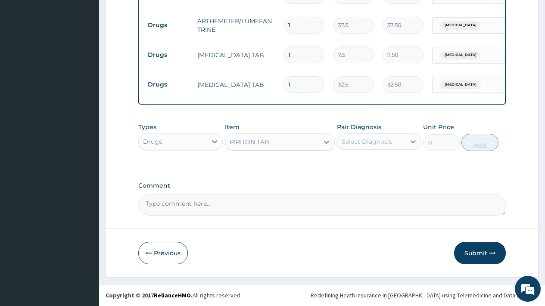
click at [377, 141] on div "Select Diagnosis" at bounding box center [367, 141] width 50 height 9
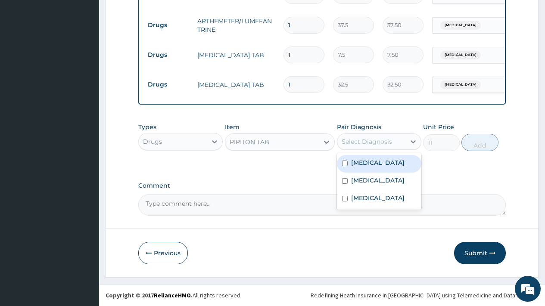
click at [369, 161] on label "[MEDICAL_DATA]" at bounding box center [377, 163] width 53 height 9
checkbox input "true"
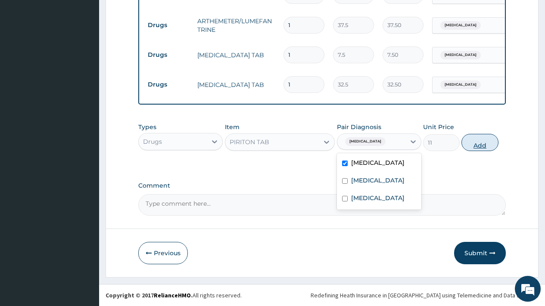
click at [480, 148] on button "Add" at bounding box center [479, 142] width 37 height 17
type input "0"
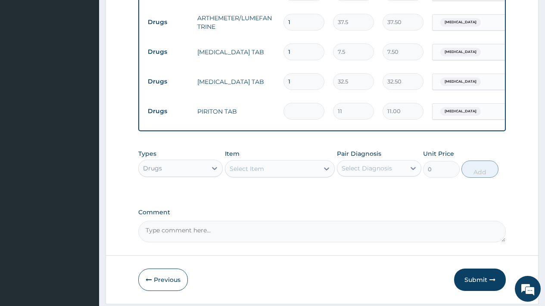
type input "0.00"
type input "5"
type input "55.00"
type input "5"
click at [303, 78] on input "1" at bounding box center [304, 81] width 41 height 17
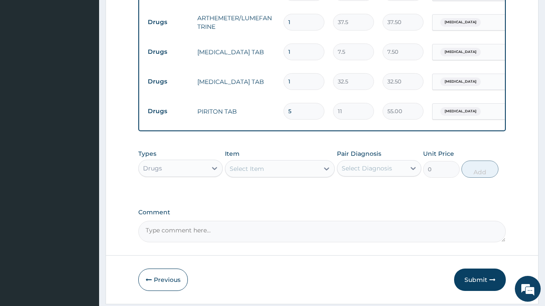
type input "10"
type input "325.00"
type input "10"
drag, startPoint x: 297, startPoint y: 50, endPoint x: 273, endPoint y: 49, distance: 23.7
click at [273, 49] on tr "Drugs [MEDICAL_DATA] TAB 1 7.5 7.50 [MEDICAL_DATA] Delete" at bounding box center [354, 52] width 422 height 30
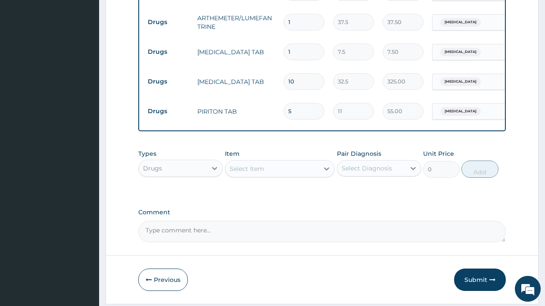
type input "9"
type input "67.50"
type input "9"
click at [296, 18] on input "1" at bounding box center [304, 22] width 41 height 17
type input "12"
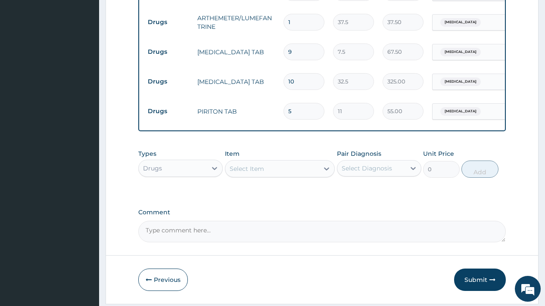
type input "450.00"
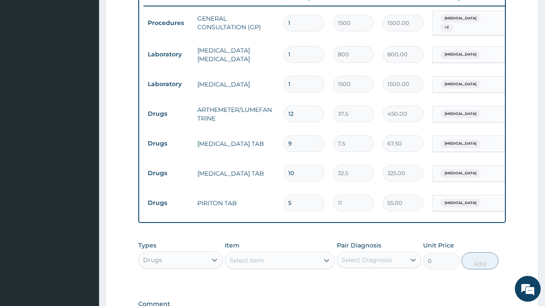
scroll to position [459, 0]
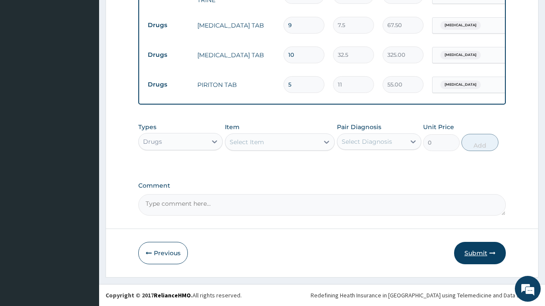
type input "12"
click at [472, 254] on button "Submit" at bounding box center [480, 253] width 52 height 22
